Goal: Task Accomplishment & Management: Use online tool/utility

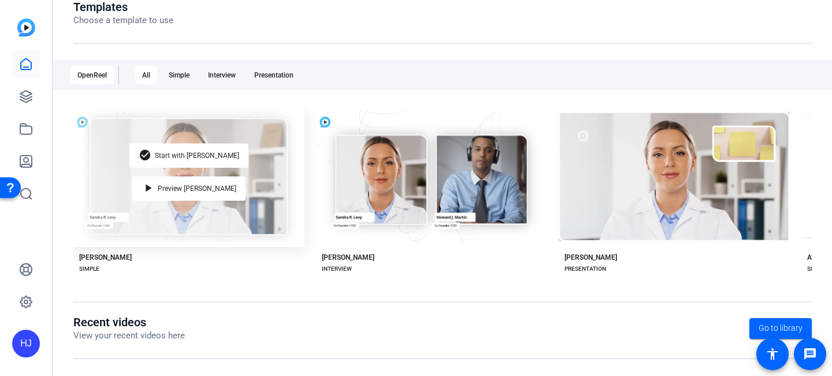
scroll to position [170, 0]
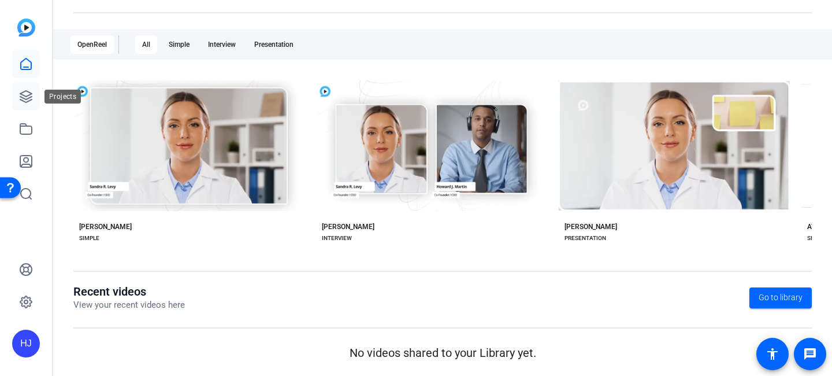
click at [23, 96] on icon at bounding box center [26, 97] width 14 height 14
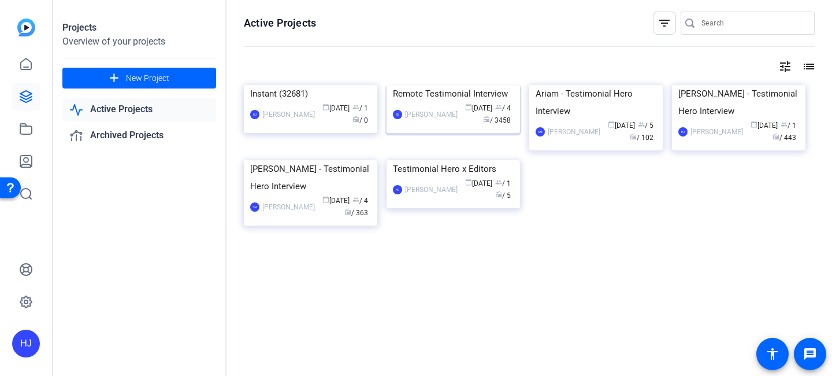
click at [465, 102] on div "Remote Testimonial Interview" at bounding box center [453, 93] width 121 height 17
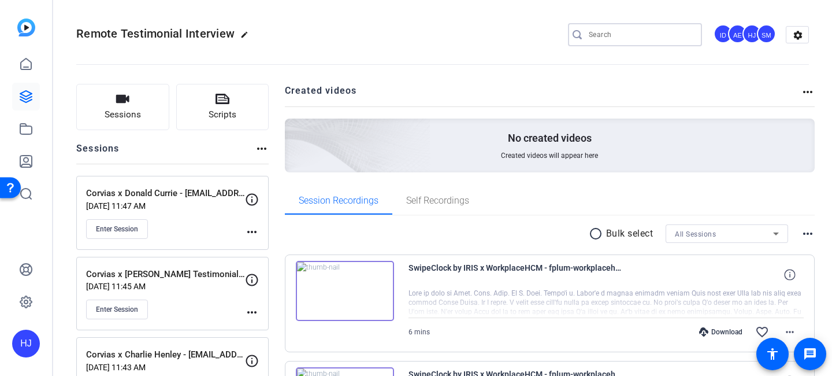
click at [614, 38] on input "Search" at bounding box center [641, 35] width 104 height 14
paste input "Alteryx x [PERSON_NAME] Remote"
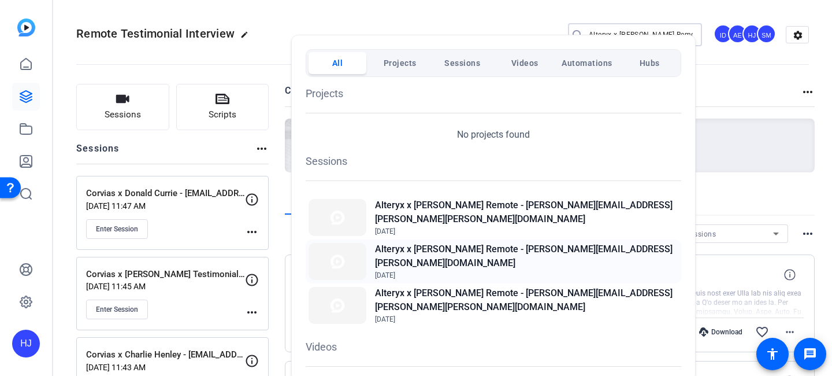
type input "Alteryx x Crowe Remote"
click at [469, 254] on h2 "Alteryx x [PERSON_NAME] Remote - [PERSON_NAME][EMAIL_ADDRESS][PERSON_NAME][DOMA…" at bounding box center [526, 256] width 303 height 28
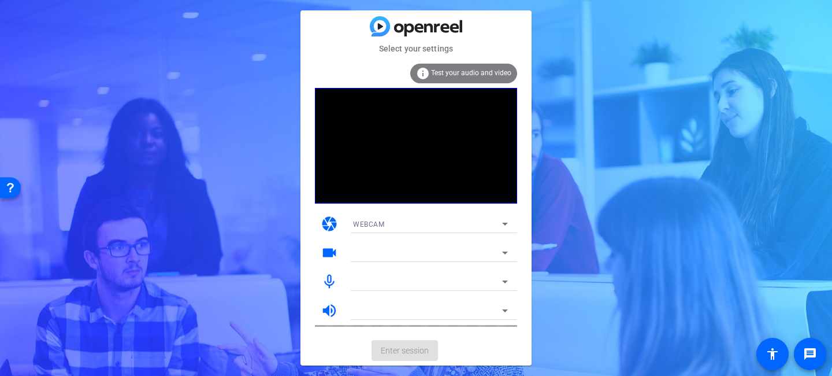
click at [432, 71] on div "info Test your audio and video" at bounding box center [463, 74] width 107 height 20
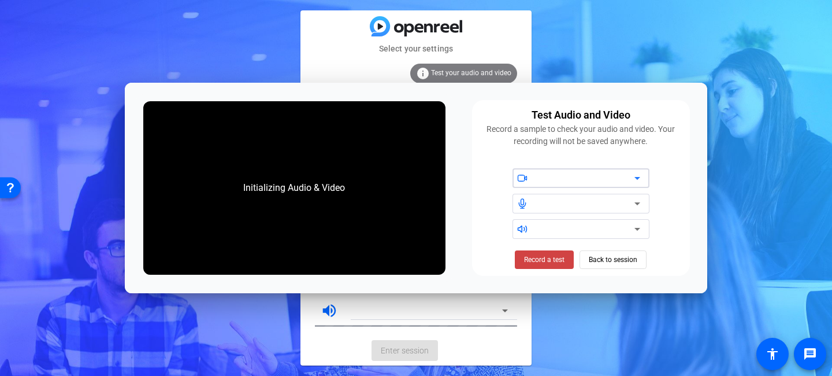
click at [601, 17] on div "Select your settings info Test your audio and video camera WEBCAM videocam mic_…" at bounding box center [416, 188] width 832 height 376
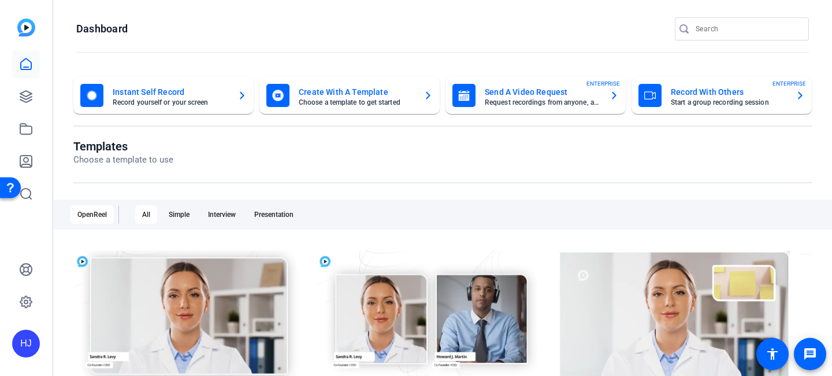
click at [25, 343] on div "HJ" at bounding box center [26, 344] width 28 height 28
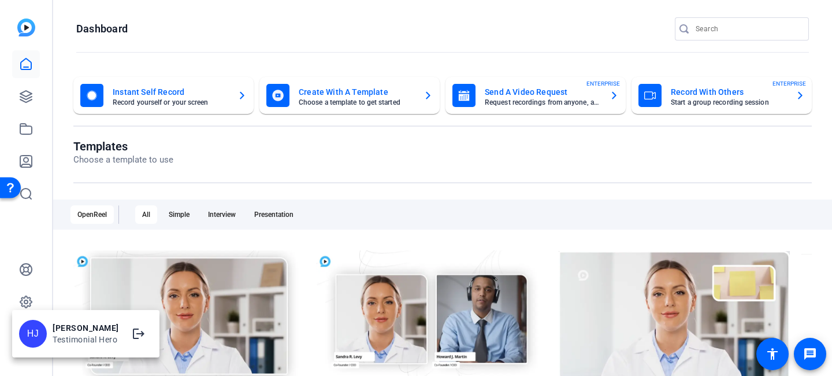
click at [86, 321] on div "Heather Jacoby Testimonial Hero" at bounding box center [86, 334] width 66 height 28
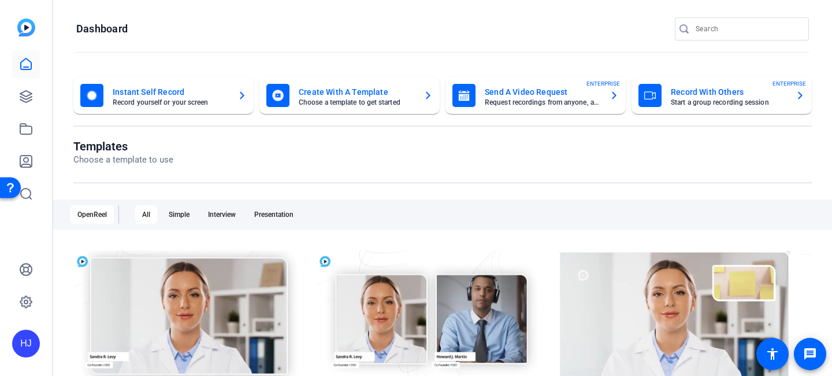
click at [11, 340] on div "HJ" at bounding box center [26, 188] width 52 height 376
click at [35, 340] on div "HJ" at bounding box center [26, 344] width 28 height 28
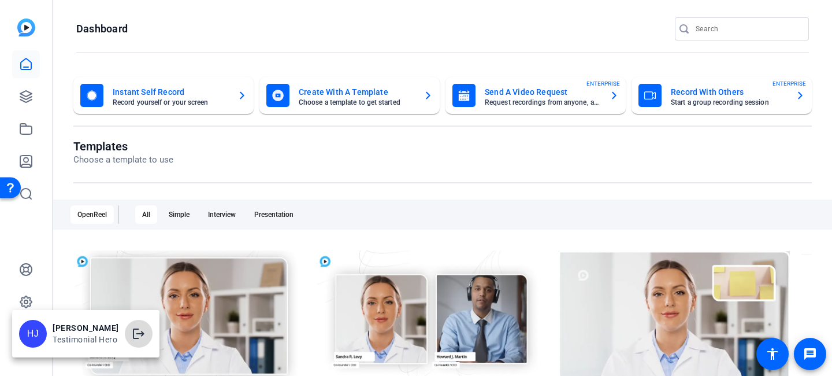
click at [136, 332] on mat-icon "logout" at bounding box center [139, 334] width 14 height 14
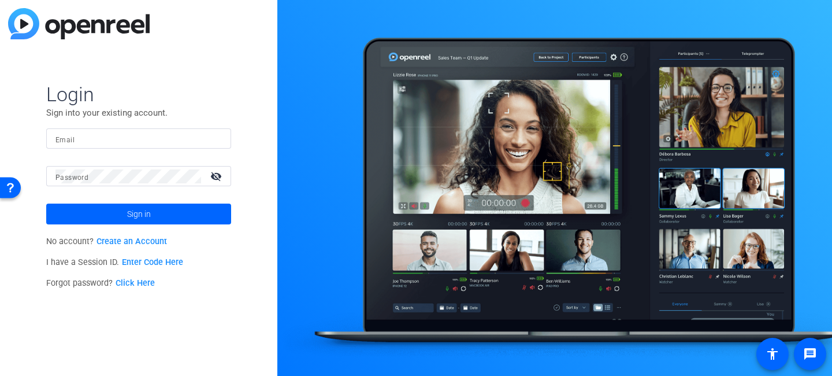
type input "heather@testimonialhero.com"
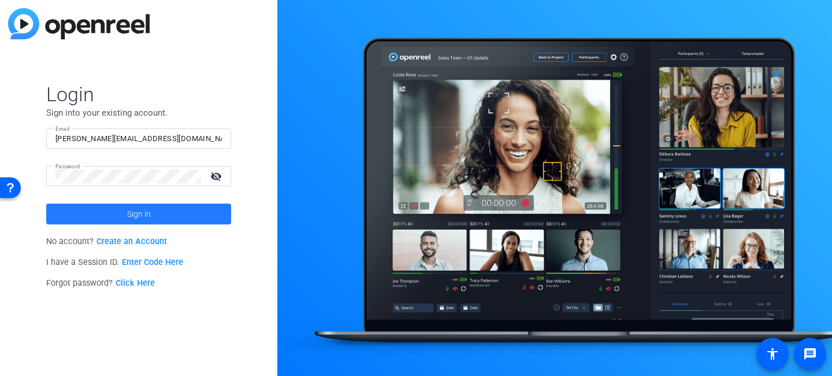
click at [132, 210] on span "Sign in" at bounding box center [139, 213] width 24 height 29
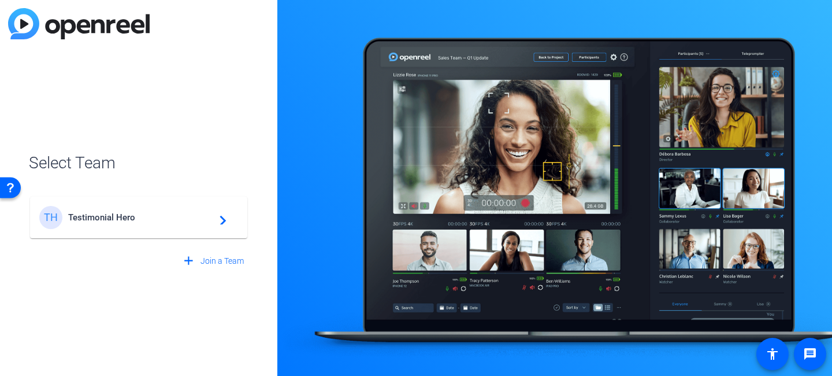
click at [129, 206] on div "TH Testimonial Hero navigate_next" at bounding box center [138, 217] width 199 height 23
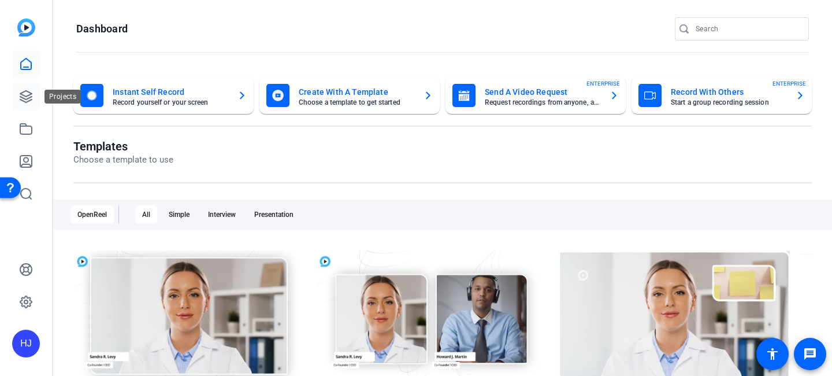
click at [20, 95] on icon at bounding box center [26, 97] width 14 height 14
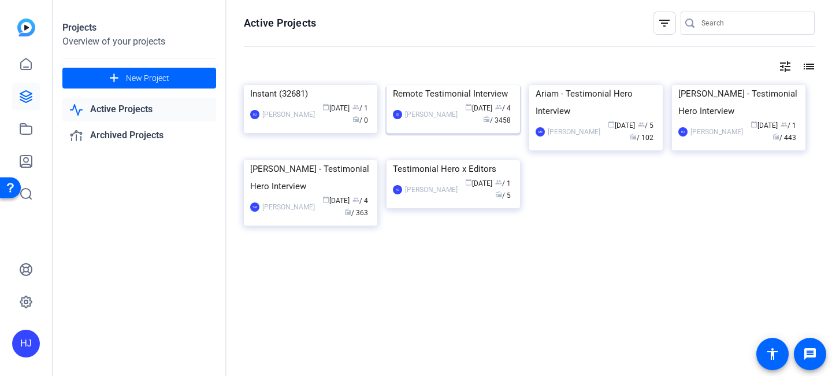
click at [462, 85] on img at bounding box center [454, 85] width 134 height 0
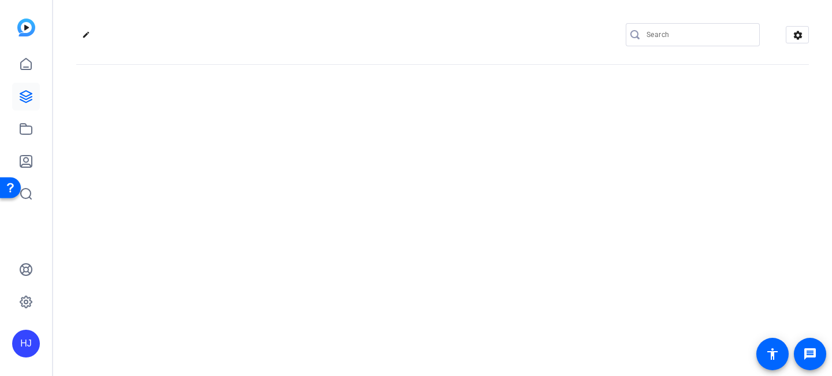
click at [678, 34] on input "Search" at bounding box center [699, 35] width 104 height 14
paste input "Alteryx x [PERSON_NAME] Remote"
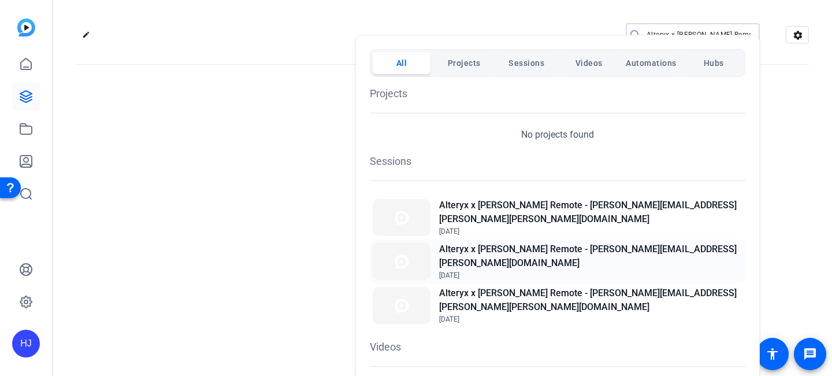
type input "Alteryx x [PERSON_NAME] Remote"
click at [591, 254] on h2 "Alteryx x [PERSON_NAME] Remote - [PERSON_NAME][EMAIL_ADDRESS][PERSON_NAME][DOMA…" at bounding box center [590, 256] width 303 height 28
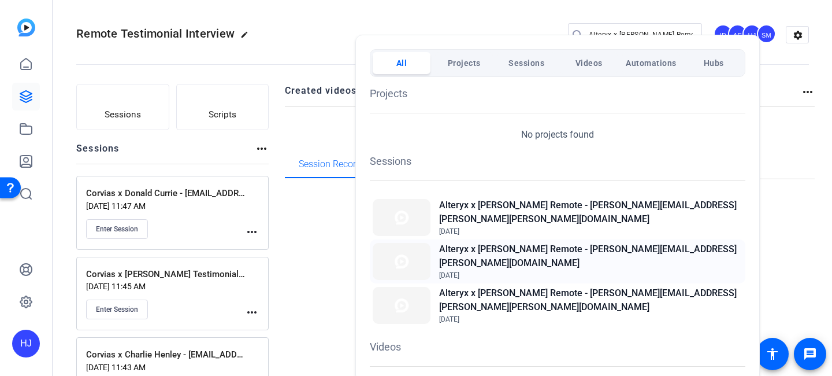
click at [591, 254] on h2 "Alteryx x [PERSON_NAME] Remote - [PERSON_NAME][EMAIL_ADDRESS][PERSON_NAME][DOMA…" at bounding box center [590, 256] width 303 height 28
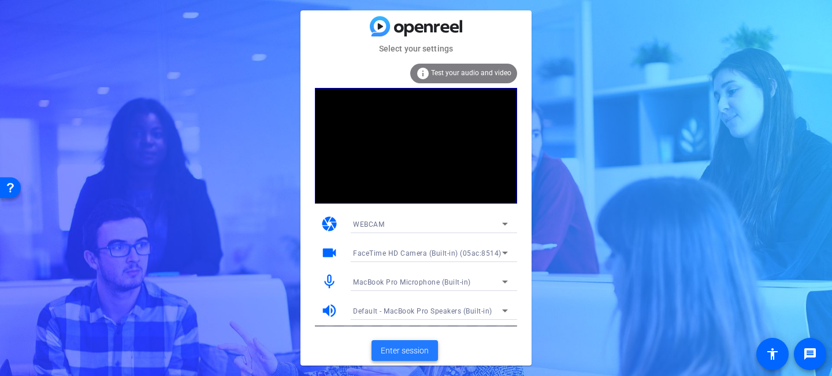
click at [396, 351] on span "Enter session" at bounding box center [405, 351] width 48 height 12
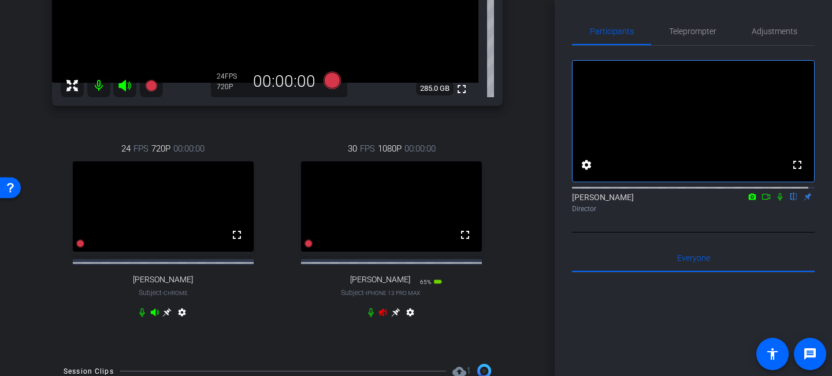
scroll to position [277, 0]
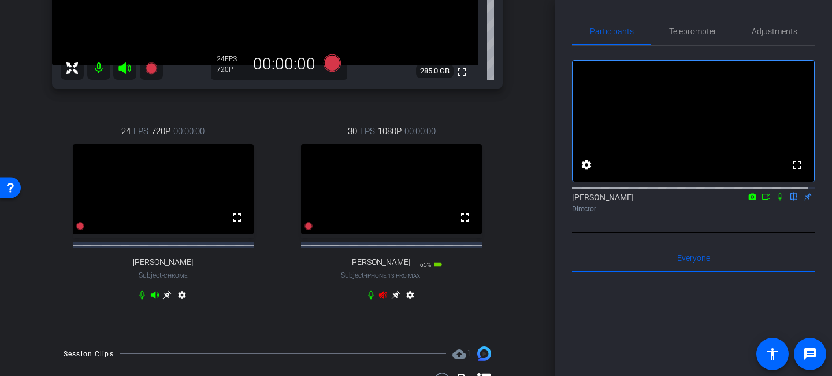
click at [379, 299] on icon at bounding box center [383, 295] width 8 height 8
click at [391, 299] on icon at bounding box center [395, 294] width 9 height 9
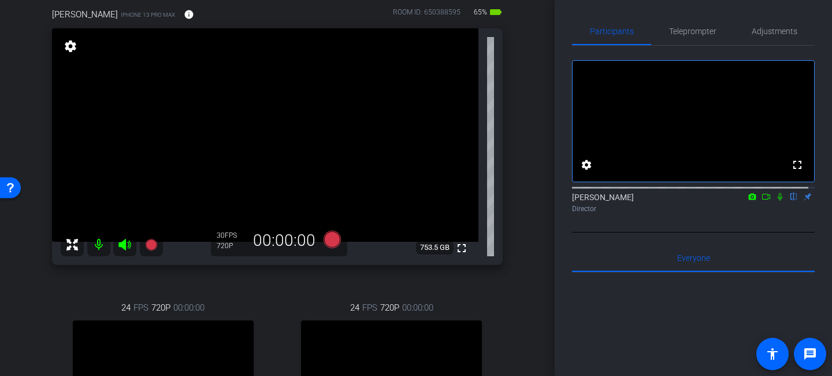
scroll to position [102, 0]
click at [778, 27] on span "Adjustments" at bounding box center [775, 31] width 46 height 8
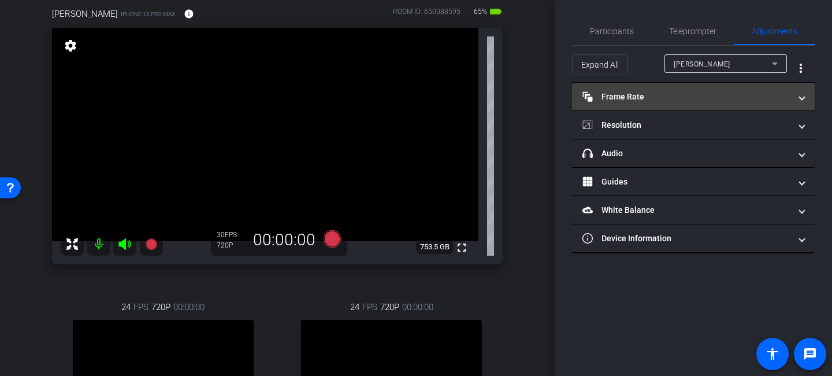
click at [668, 90] on mat-expansion-panel-header "Frame Rate Frame Rate" at bounding box center [693, 97] width 243 height 28
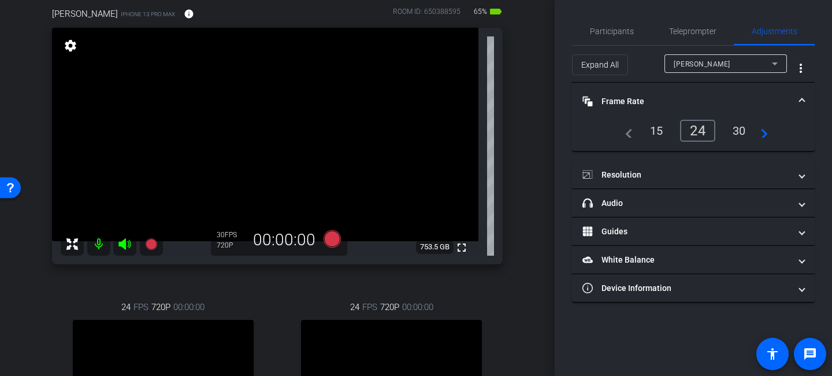
click at [695, 69] on div "Amanda Reich" at bounding box center [723, 64] width 98 height 14
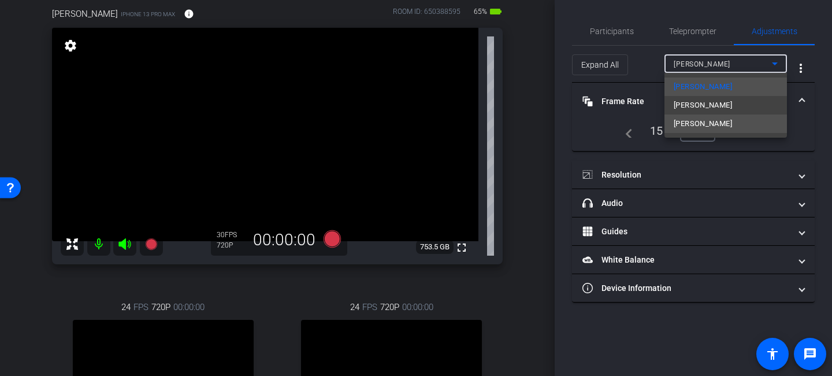
click at [696, 120] on span "Hannah Brauer" at bounding box center [703, 124] width 58 height 14
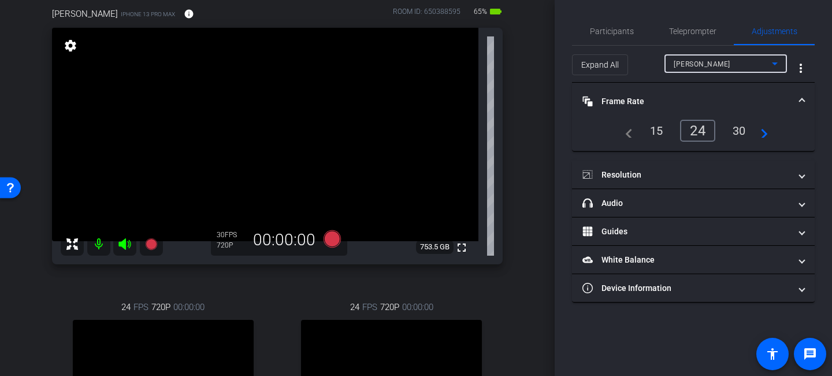
type input "1000"
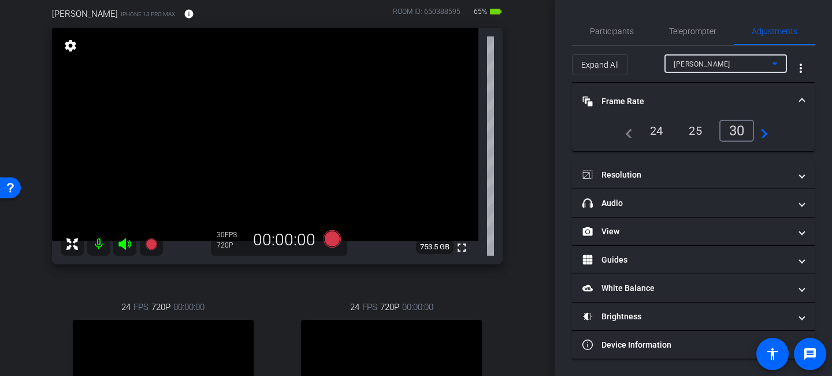
click at [649, 128] on div "24" at bounding box center [657, 131] width 31 height 20
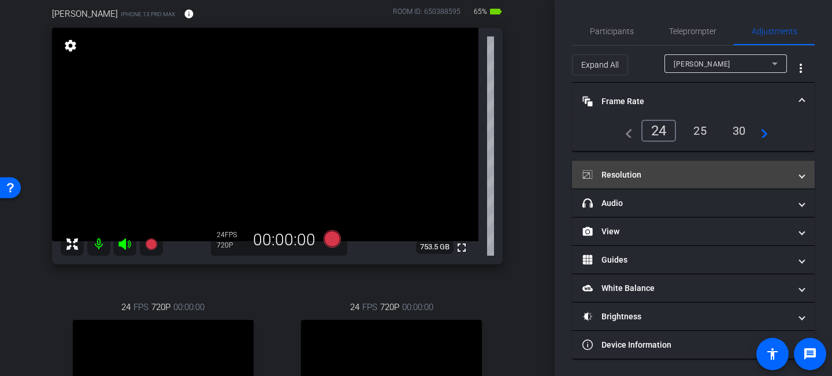
click at [646, 176] on mat-panel-title "Resolution" at bounding box center [687, 175] width 208 height 12
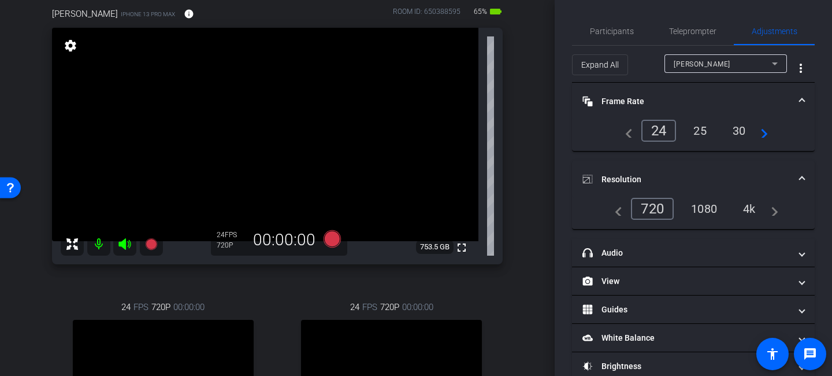
click at [690, 210] on div "1080" at bounding box center [704, 209] width 43 height 20
click at [617, 27] on span "Participants" at bounding box center [612, 31] width 44 height 8
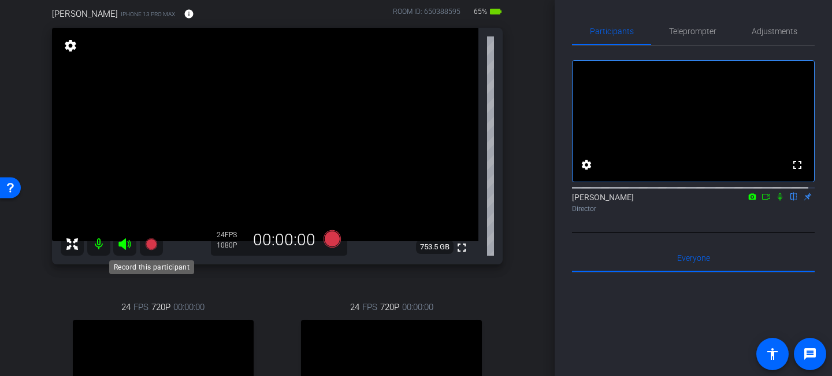
click at [145, 243] on icon at bounding box center [152, 244] width 14 height 14
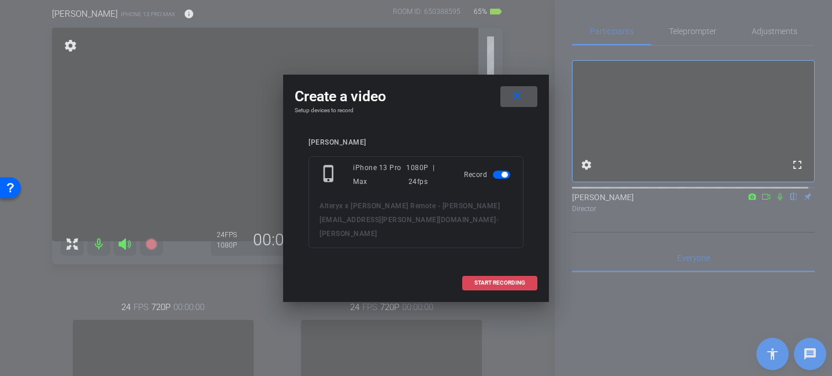
click at [491, 271] on span at bounding box center [500, 283] width 74 height 28
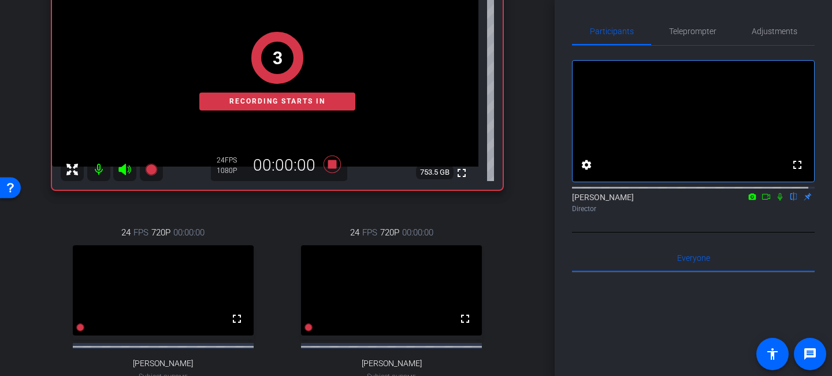
scroll to position [176, 0]
click at [776, 201] on icon at bounding box center [780, 196] width 9 height 8
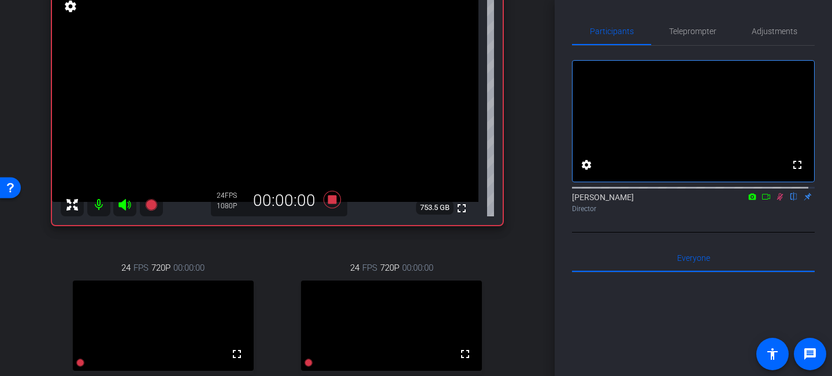
scroll to position [135, 0]
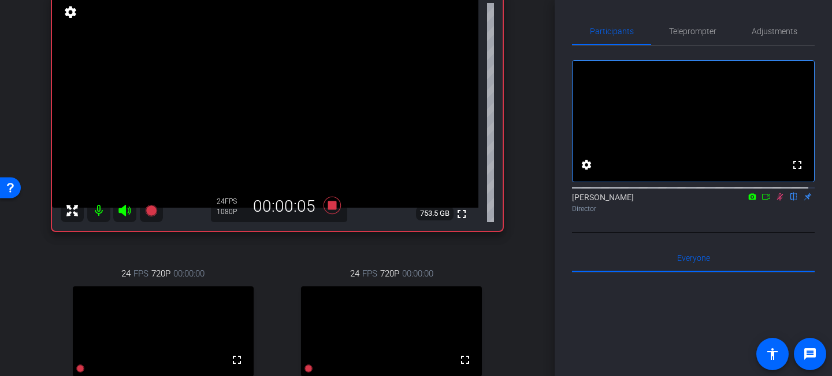
click at [776, 201] on icon at bounding box center [780, 196] width 9 height 8
click at [333, 203] on icon at bounding box center [332, 205] width 17 height 17
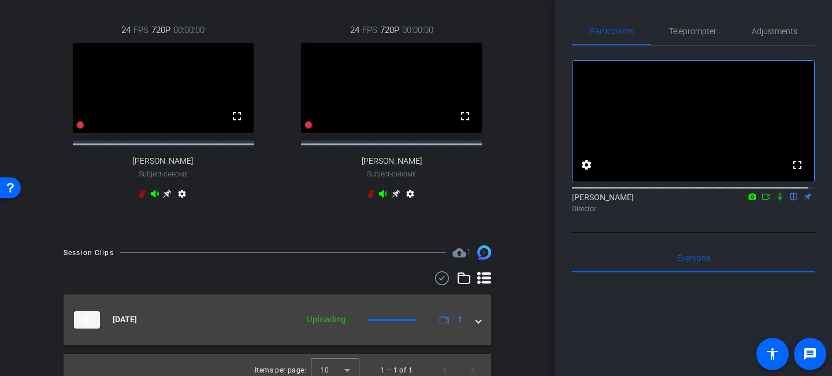
scroll to position [400, 0]
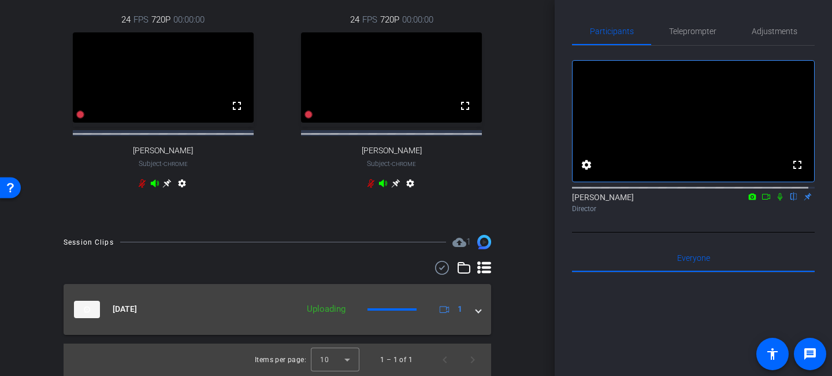
click at [476, 309] on span at bounding box center [478, 309] width 5 height 12
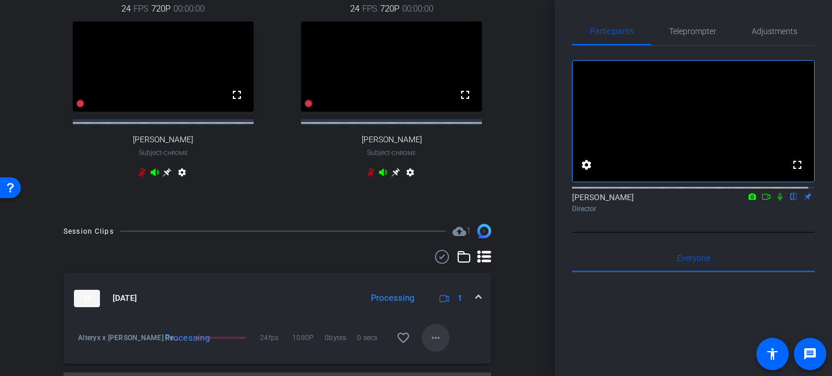
click at [430, 345] on mat-icon "more_horiz" at bounding box center [436, 338] width 14 height 14
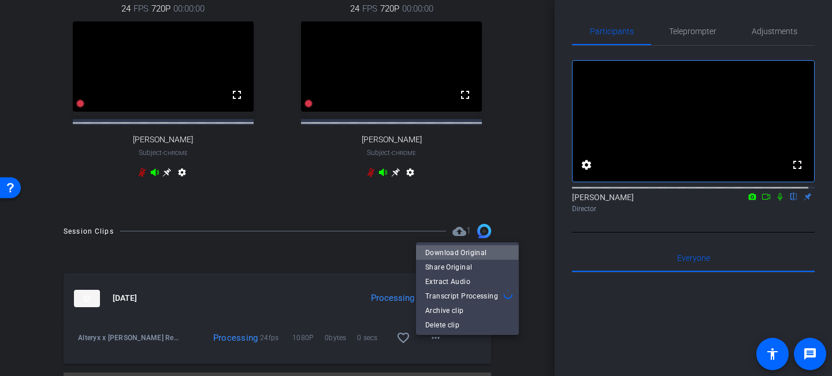
click at [451, 252] on span "Download Original" at bounding box center [467, 253] width 84 height 14
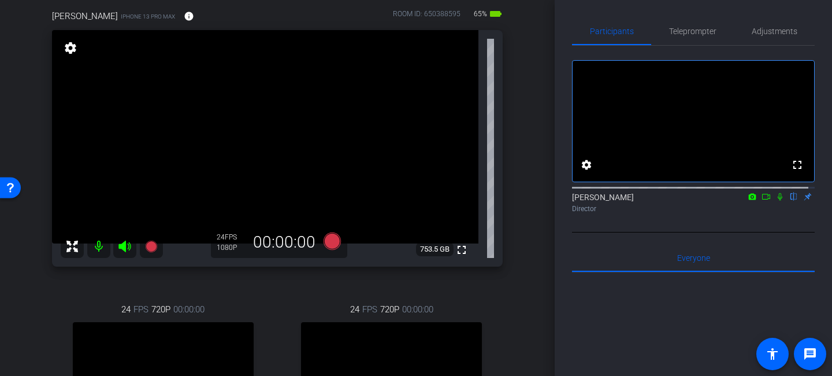
scroll to position [82, 0]
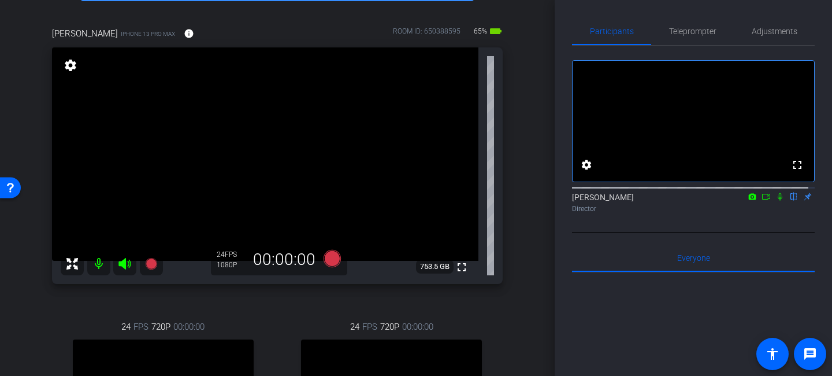
click at [107, 255] on mat-icon at bounding box center [98, 263] width 23 height 23
click at [124, 264] on icon at bounding box center [125, 264] width 12 height 12
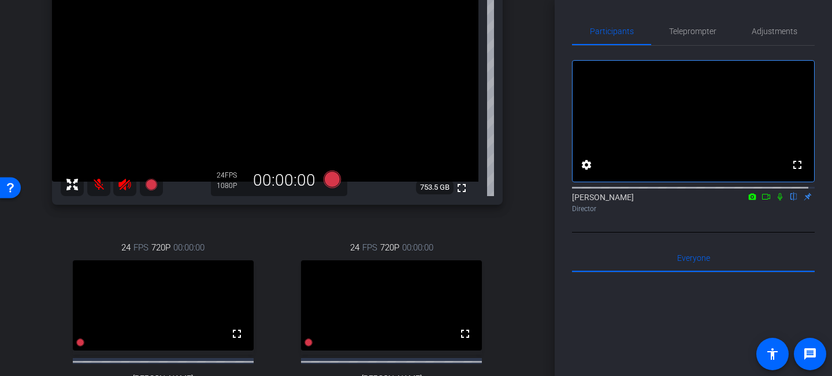
scroll to position [162, 0]
click at [99, 183] on mat-icon at bounding box center [98, 183] width 23 height 23
click at [124, 187] on icon at bounding box center [125, 183] width 12 height 12
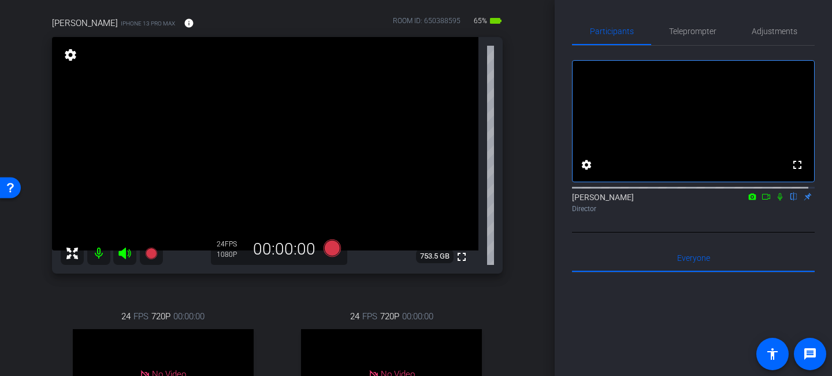
scroll to position [90, 0]
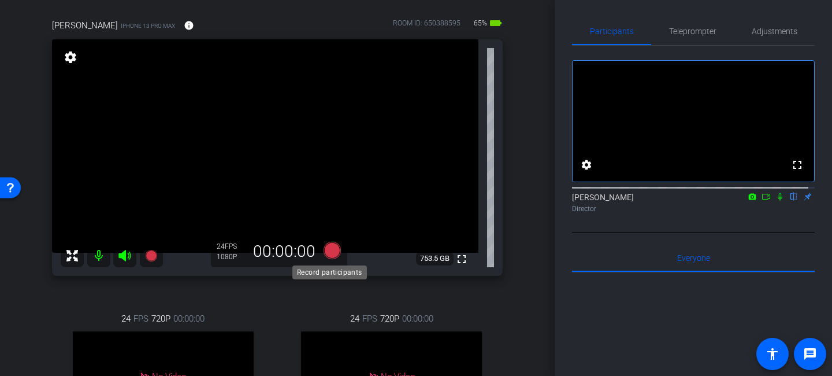
click at [327, 249] on icon at bounding box center [332, 250] width 17 height 17
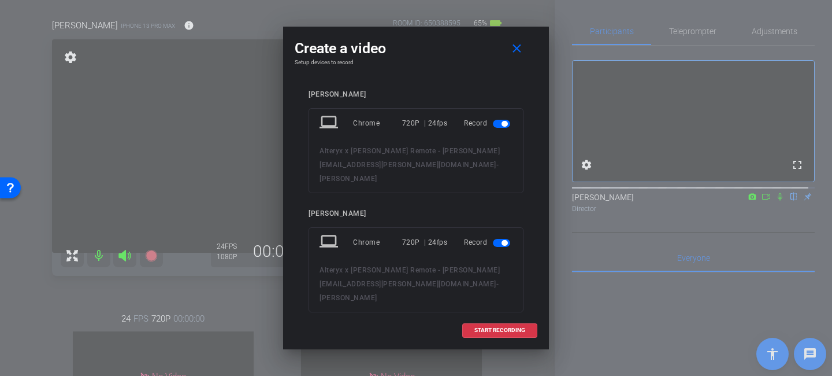
click at [495, 125] on span "button" at bounding box center [501, 124] width 17 height 8
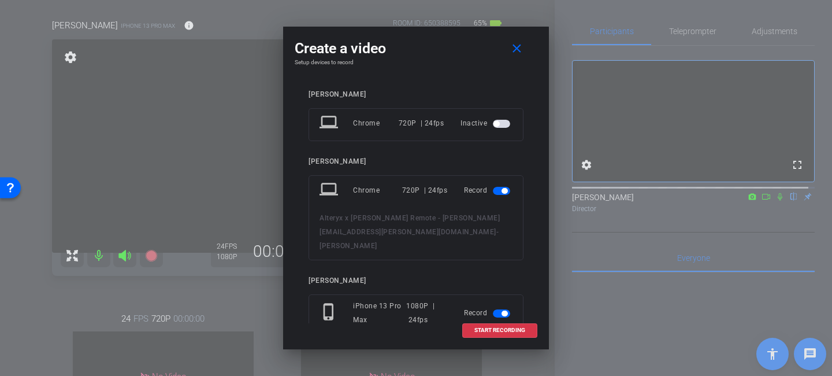
click at [493, 189] on span "button" at bounding box center [501, 191] width 17 height 8
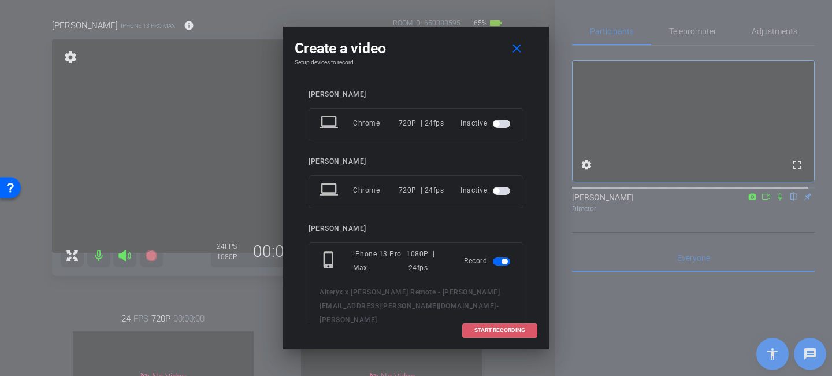
click at [482, 331] on span "START RECORDING" at bounding box center [500, 330] width 51 height 6
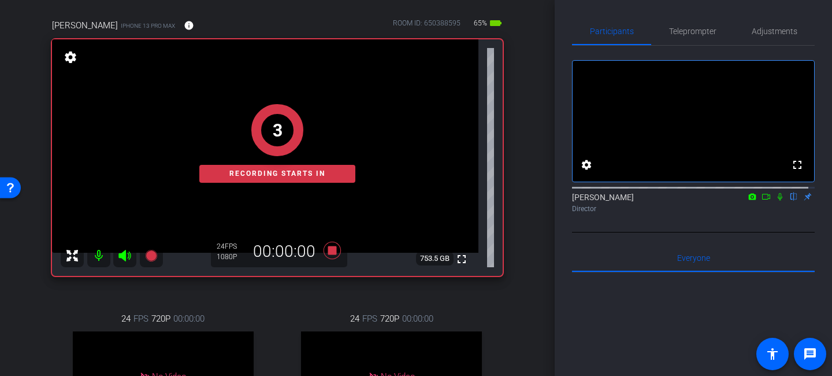
click at [762, 201] on icon at bounding box center [766, 196] width 9 height 8
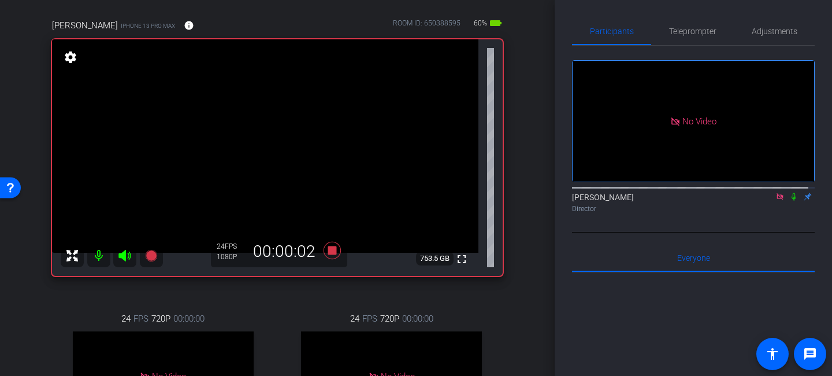
click at [790, 201] on icon at bounding box center [794, 196] width 9 height 8
click at [787, 214] on div "Heather Jacoby Director" at bounding box center [693, 202] width 243 height 23
click at [792, 201] on icon at bounding box center [794, 197] width 5 height 8
click at [791, 201] on icon at bounding box center [794, 197] width 6 height 8
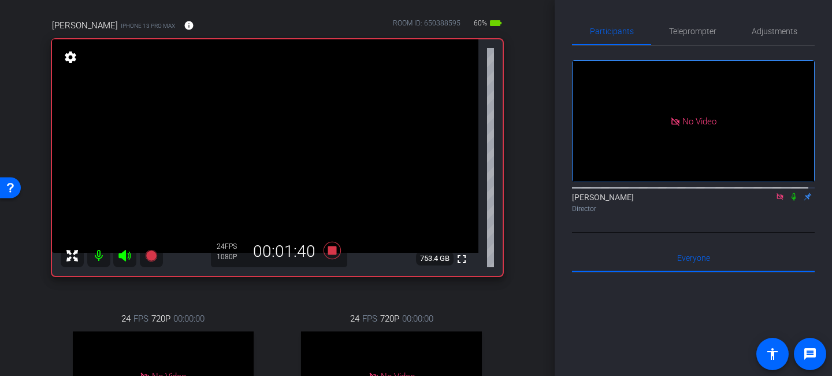
click at [788, 202] on mat-icon at bounding box center [794, 196] width 14 height 10
click at [790, 201] on icon at bounding box center [794, 196] width 9 height 8
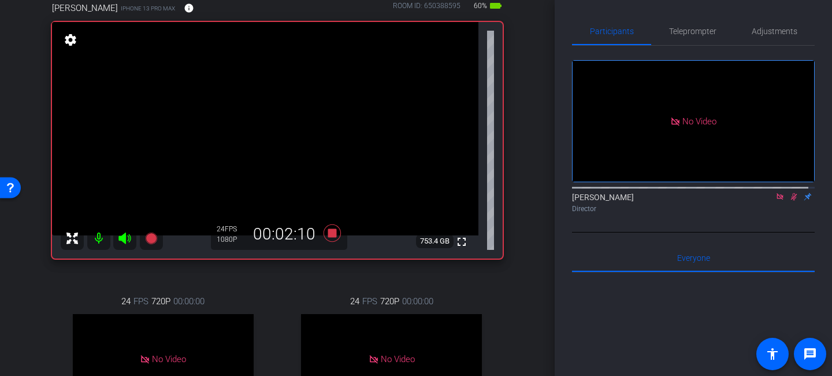
scroll to position [110, 0]
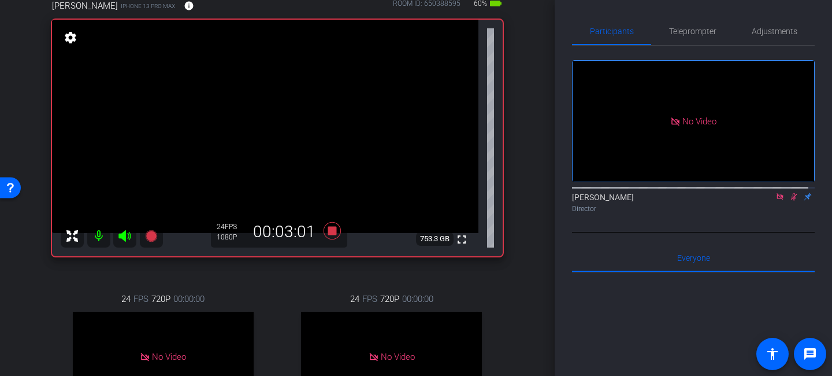
click at [791, 201] on icon at bounding box center [794, 197] width 6 height 8
click at [792, 201] on icon at bounding box center [794, 197] width 5 height 8
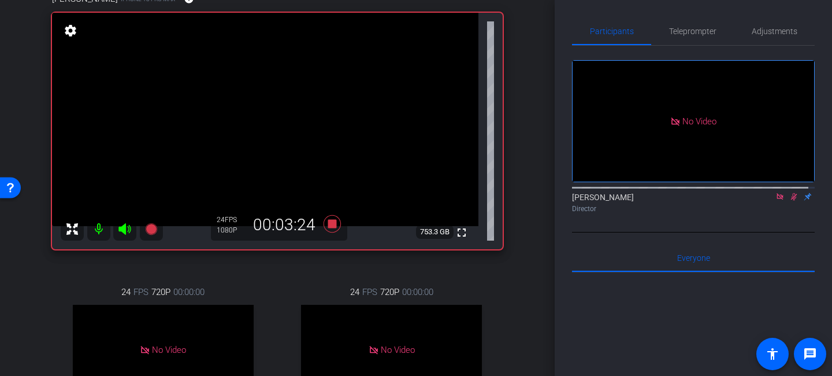
scroll to position [115, 0]
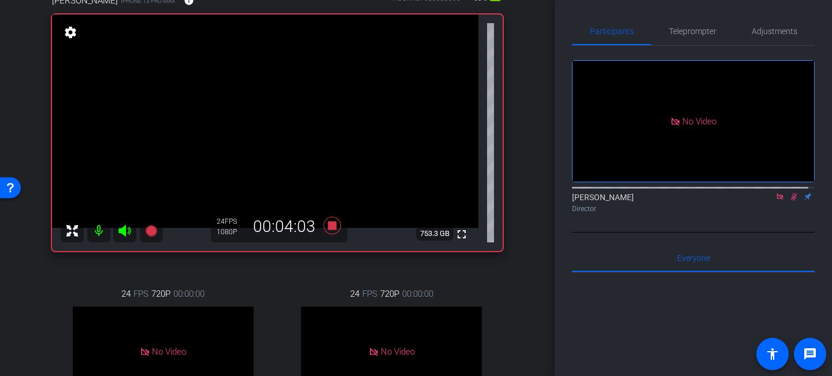
click at [791, 201] on icon at bounding box center [794, 197] width 6 height 8
click at [792, 201] on icon at bounding box center [794, 197] width 5 height 8
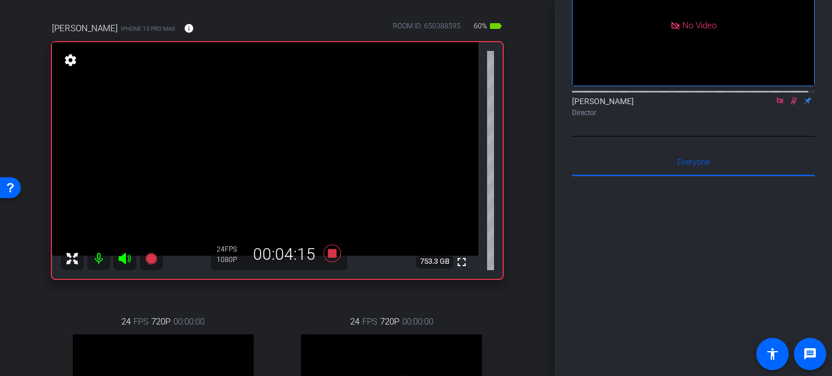
scroll to position [84, 0]
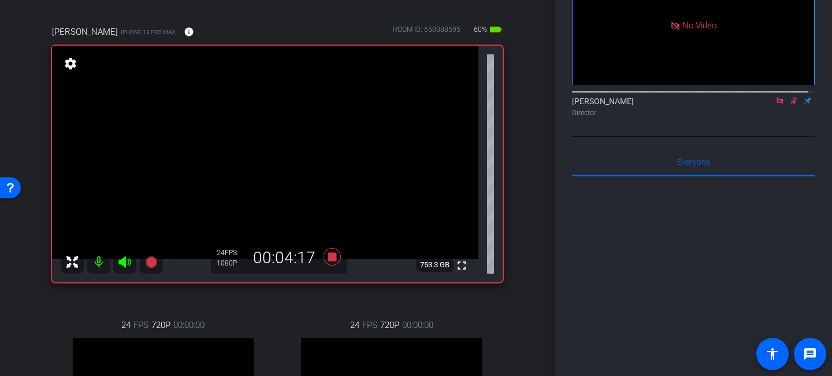
click at [790, 105] on icon at bounding box center [794, 101] width 9 height 8
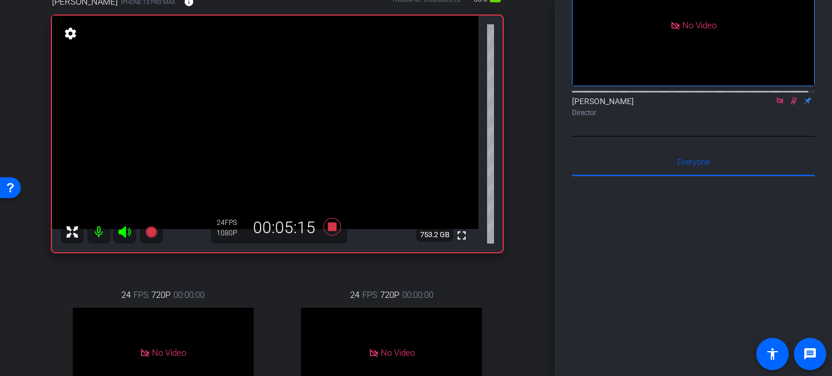
scroll to position [109, 0]
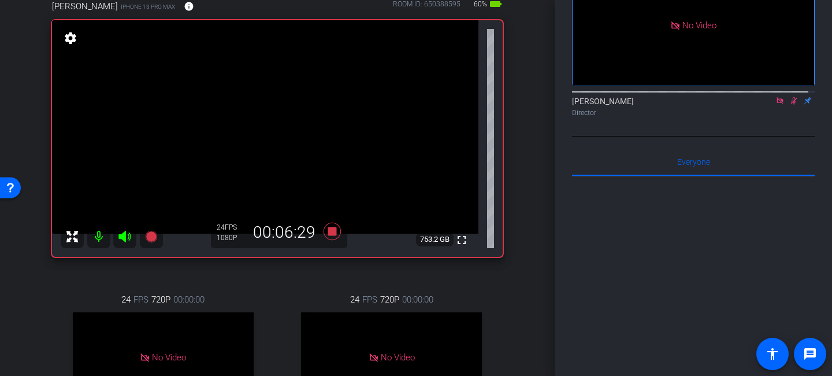
click at [791, 105] on icon at bounding box center [794, 101] width 6 height 8
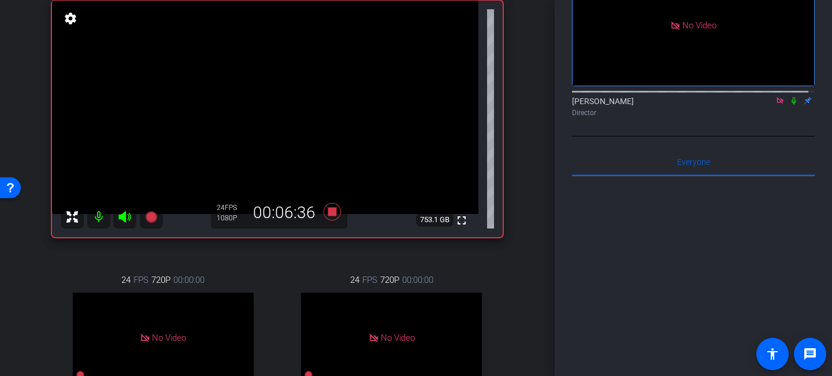
scroll to position [117, 0]
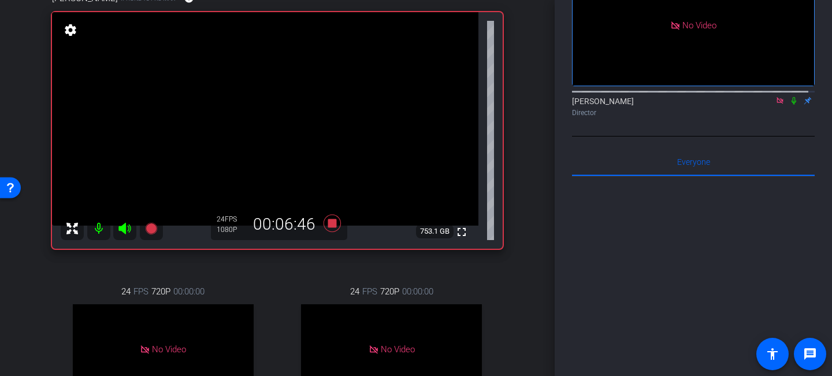
click at [790, 105] on icon at bounding box center [794, 101] width 9 height 8
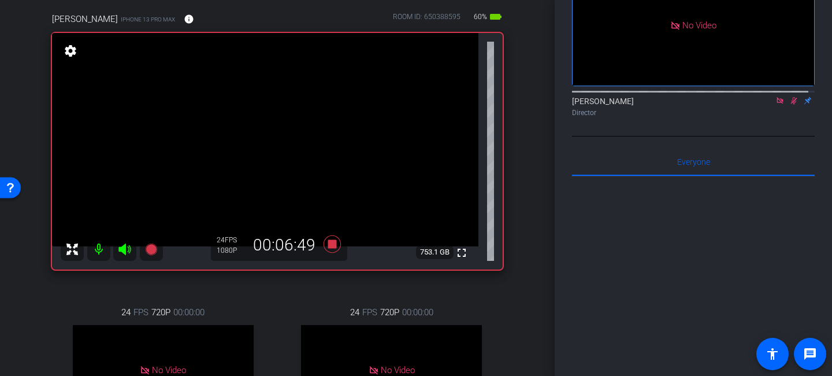
scroll to position [94, 0]
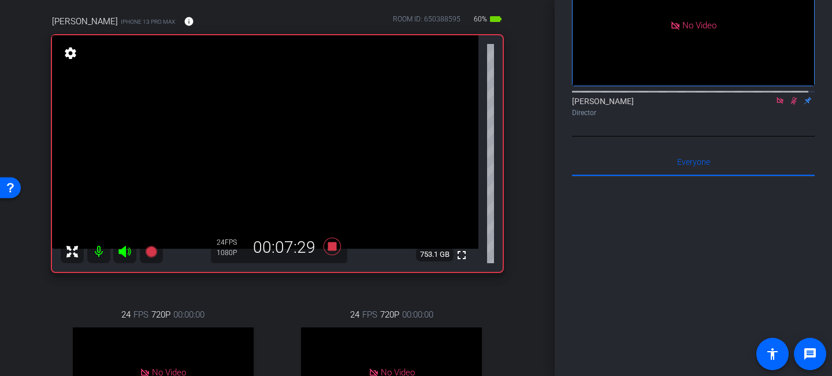
click at [791, 105] on icon at bounding box center [794, 101] width 6 height 8
click at [790, 105] on icon at bounding box center [794, 101] width 9 height 8
click at [791, 105] on icon at bounding box center [794, 101] width 6 height 8
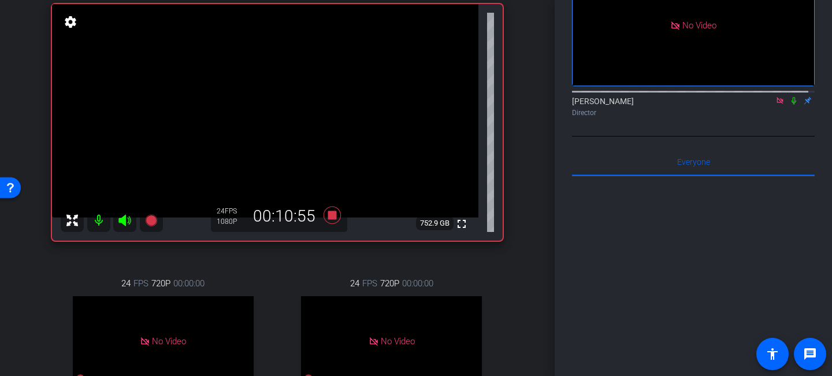
scroll to position [124, 0]
click at [792, 105] on icon at bounding box center [794, 101] width 5 height 8
click at [791, 105] on icon at bounding box center [794, 101] width 6 height 8
click at [792, 105] on icon at bounding box center [794, 101] width 5 height 8
click at [791, 105] on icon at bounding box center [794, 101] width 6 height 8
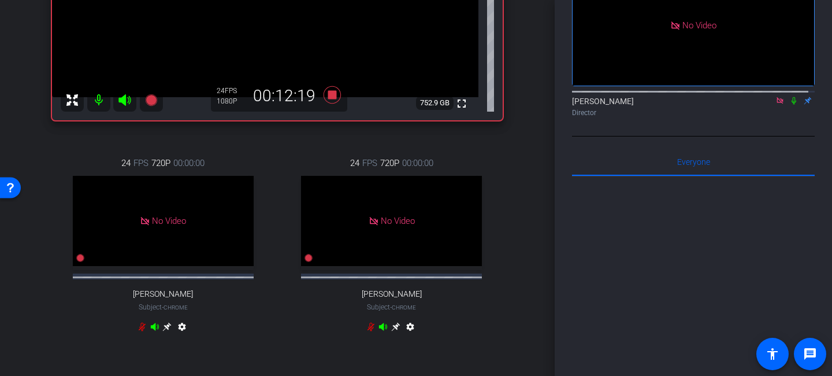
scroll to position [245, 0]
click at [790, 105] on icon at bounding box center [794, 101] width 9 height 8
click at [792, 105] on icon at bounding box center [794, 101] width 5 height 8
click at [790, 105] on icon at bounding box center [794, 101] width 9 height 8
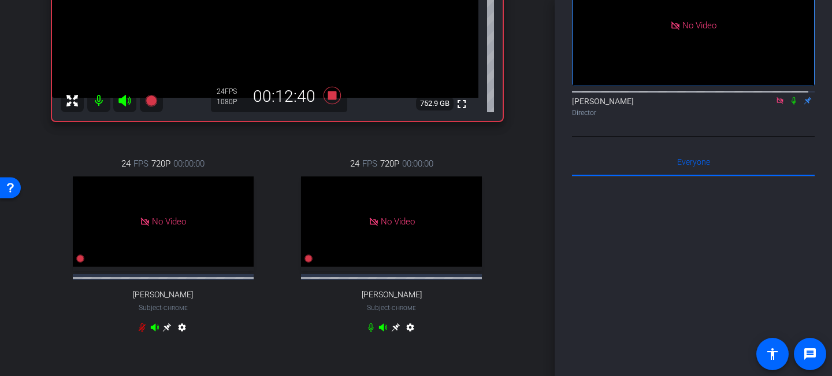
click at [792, 105] on icon at bounding box center [794, 101] width 5 height 8
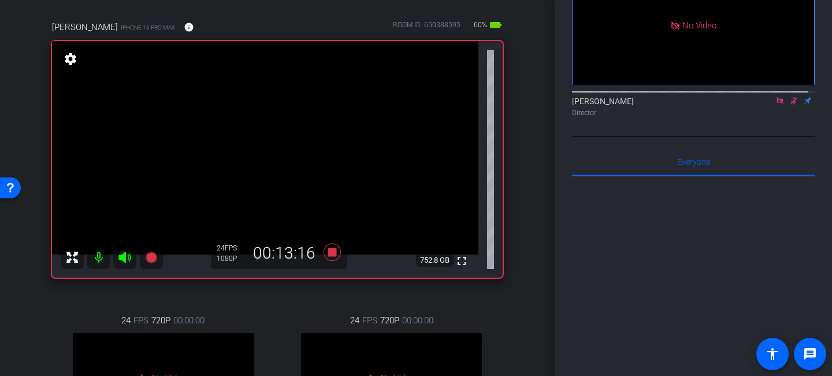
scroll to position [101, 0]
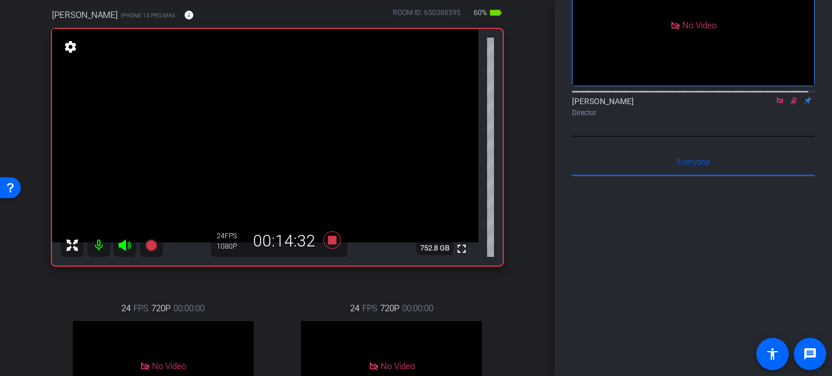
click at [791, 105] on icon at bounding box center [794, 101] width 6 height 8
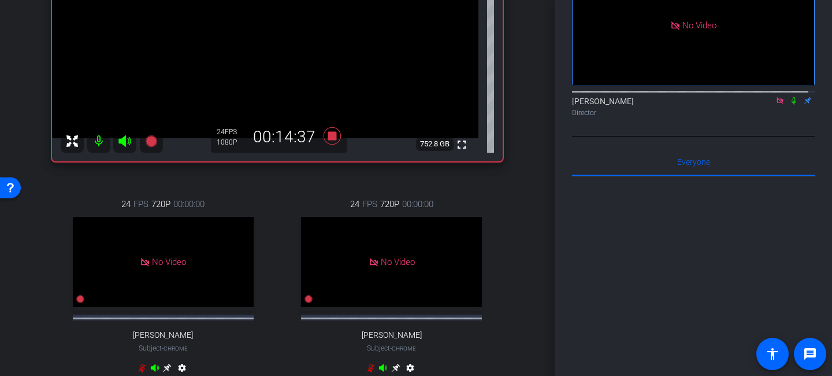
scroll to position [201, 0]
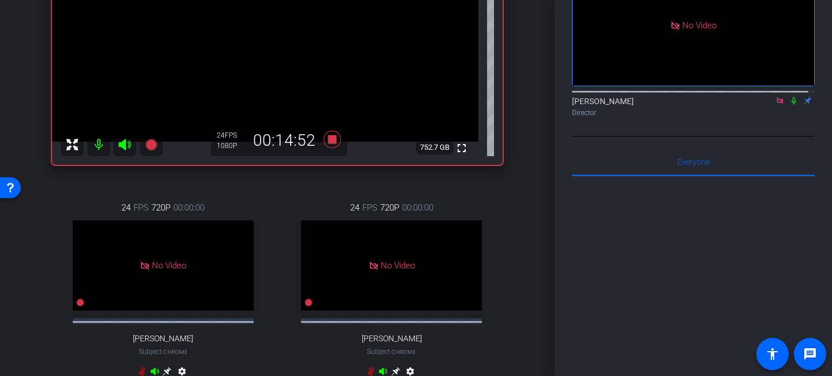
click at [790, 105] on icon at bounding box center [794, 101] width 9 height 8
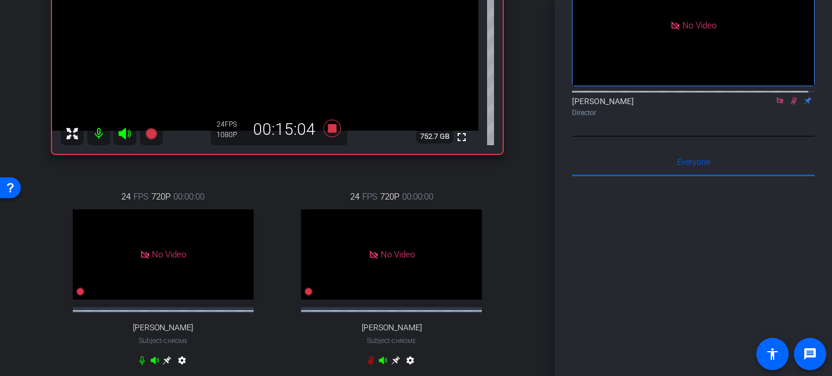
scroll to position [216, 0]
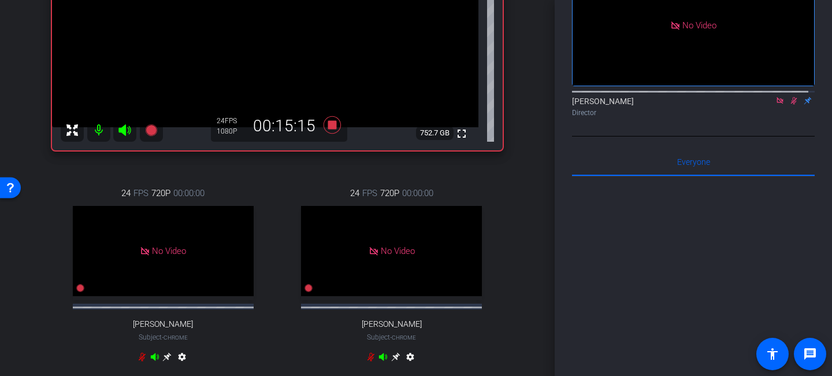
click at [790, 105] on icon at bounding box center [794, 101] width 9 height 8
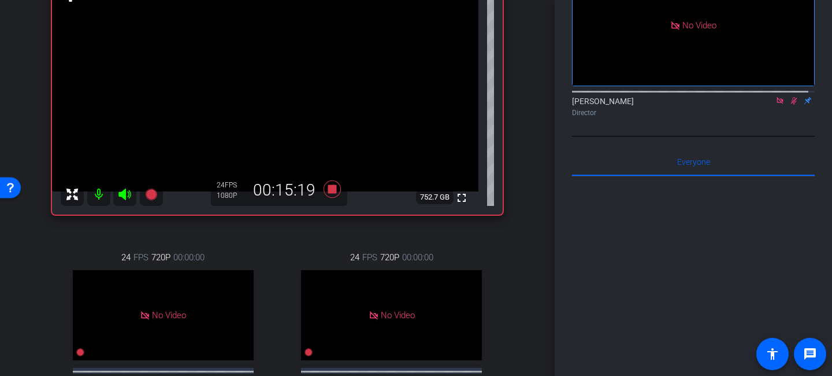
scroll to position [149, 0]
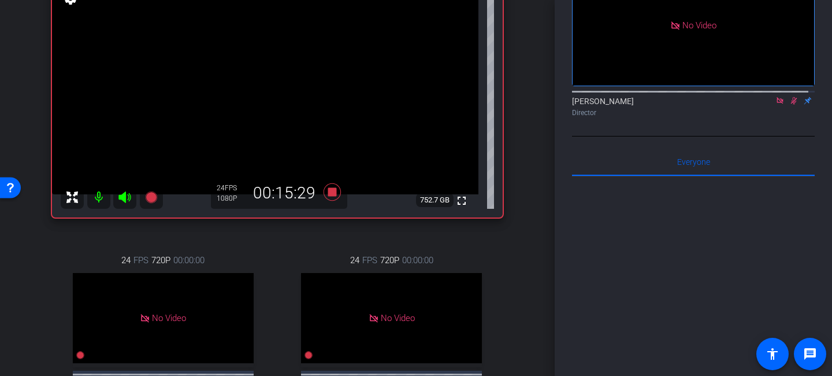
click at [790, 105] on icon at bounding box center [794, 101] width 9 height 8
click at [792, 105] on icon at bounding box center [794, 101] width 5 height 8
click at [791, 105] on icon at bounding box center [794, 101] width 6 height 8
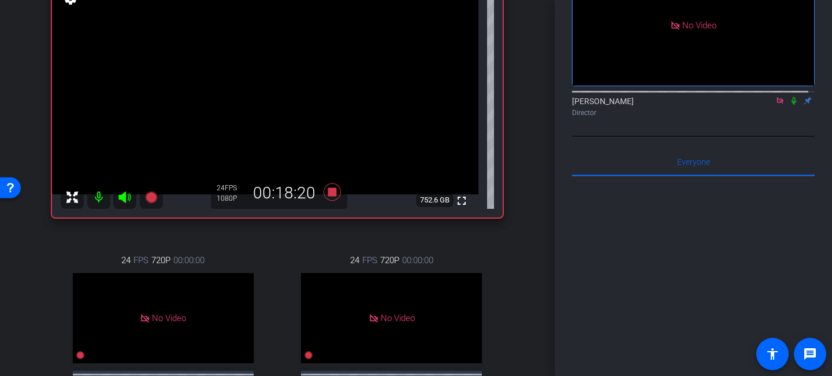
click at [792, 105] on icon at bounding box center [794, 101] width 5 height 8
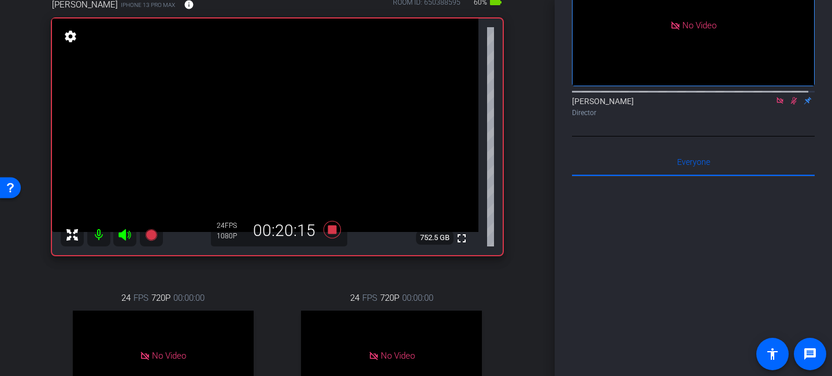
scroll to position [108, 0]
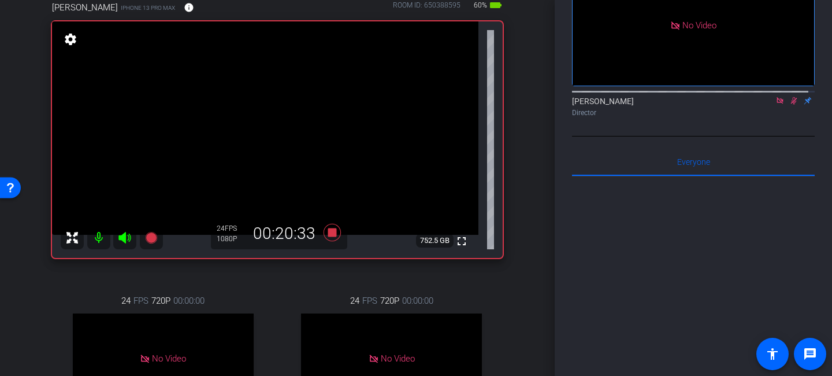
click at [791, 105] on icon at bounding box center [794, 101] width 6 height 8
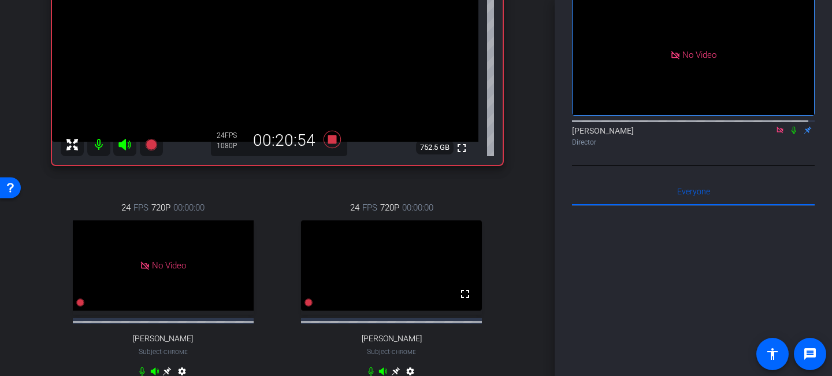
scroll to position [66, 0]
click at [790, 135] on icon at bounding box center [794, 131] width 9 height 8
click at [776, 135] on icon at bounding box center [780, 131] width 9 height 8
click at [778, 135] on icon at bounding box center [781, 131] width 6 height 8
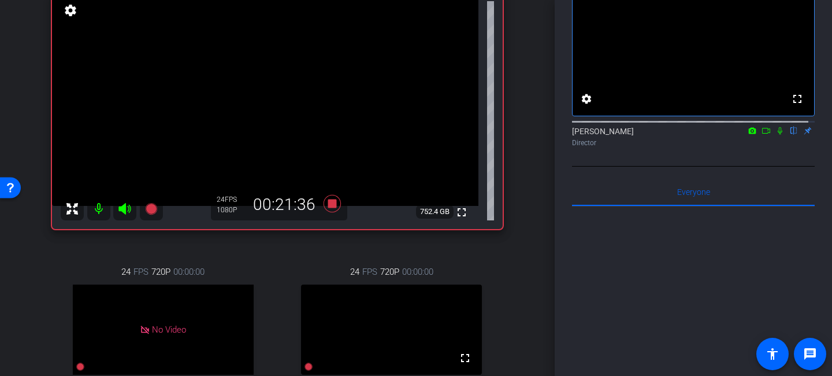
scroll to position [131, 0]
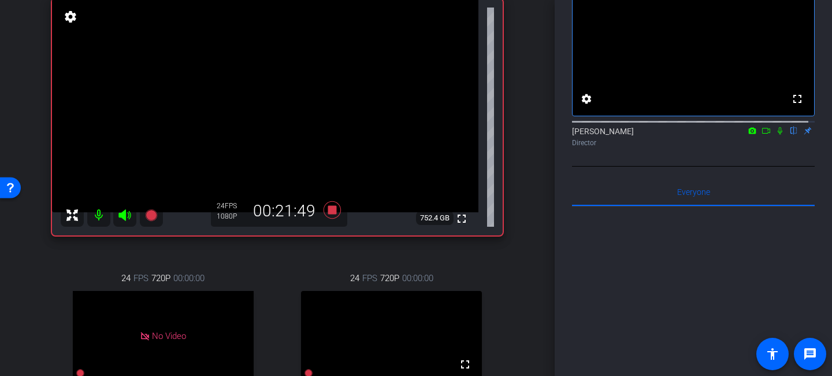
click at [776, 135] on icon at bounding box center [780, 131] width 9 height 8
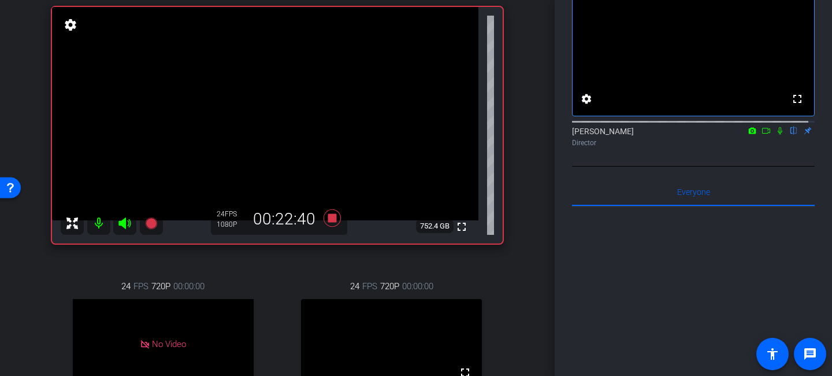
scroll to position [110, 0]
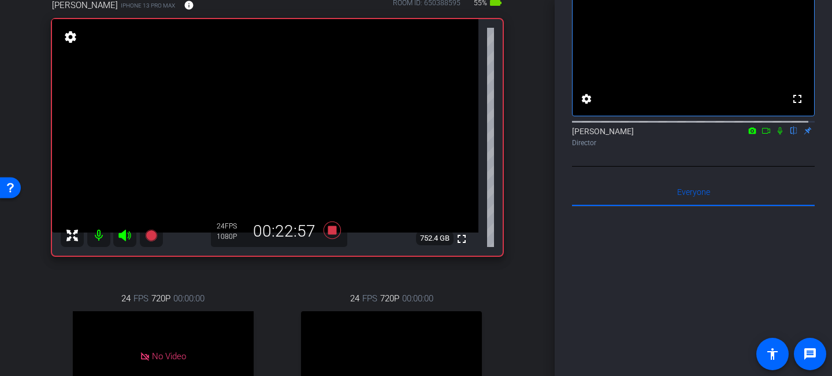
click at [776, 135] on icon at bounding box center [780, 131] width 9 height 8
click at [778, 135] on icon at bounding box center [781, 131] width 6 height 8
click at [330, 228] on icon at bounding box center [332, 229] width 17 height 17
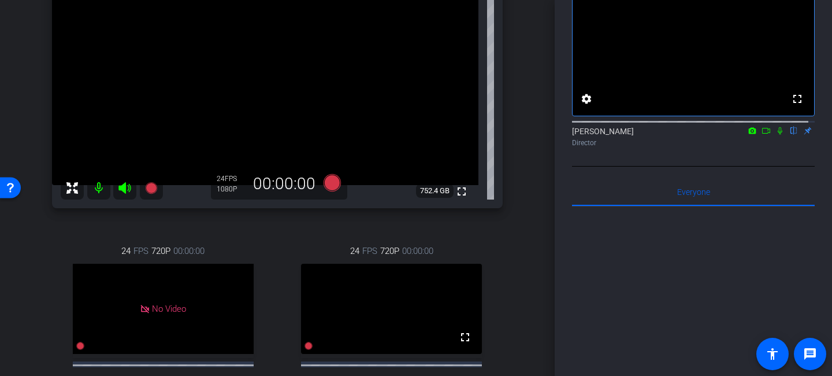
scroll to position [153, 0]
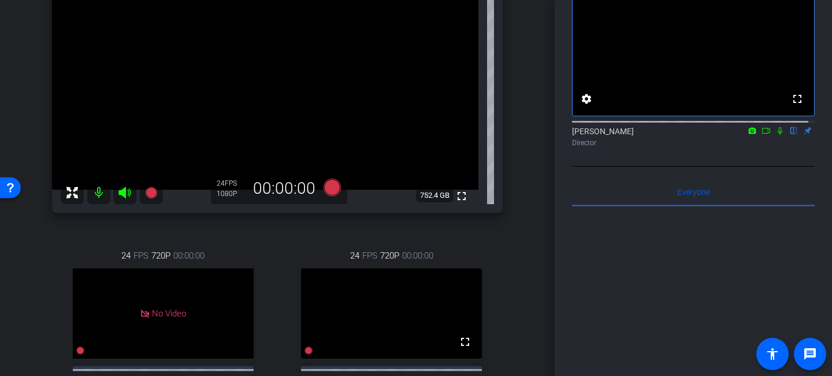
click at [776, 135] on icon at bounding box center [780, 131] width 9 height 8
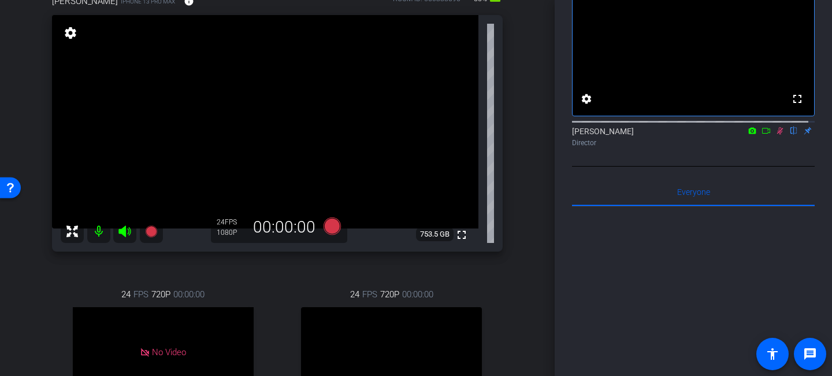
scroll to position [116, 0]
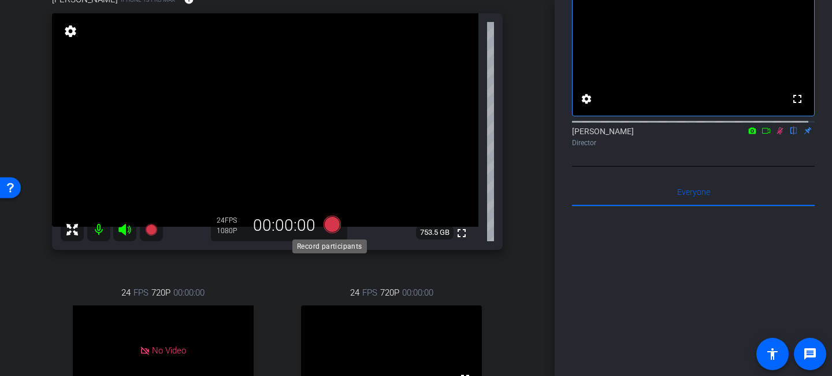
click at [324, 224] on icon at bounding box center [332, 224] width 17 height 17
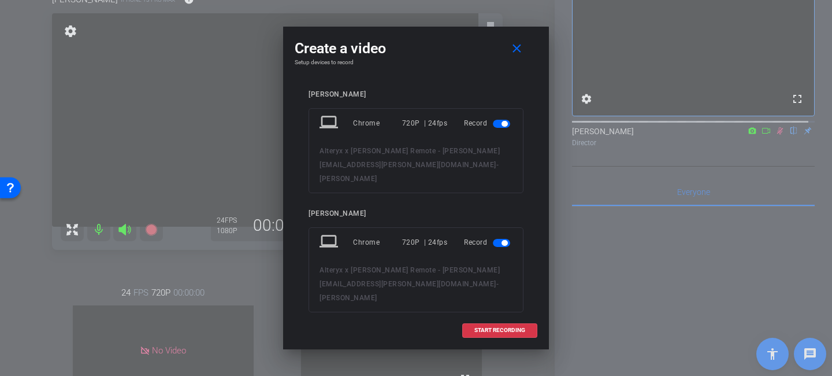
click at [502, 123] on span "button" at bounding box center [505, 124] width 6 height 6
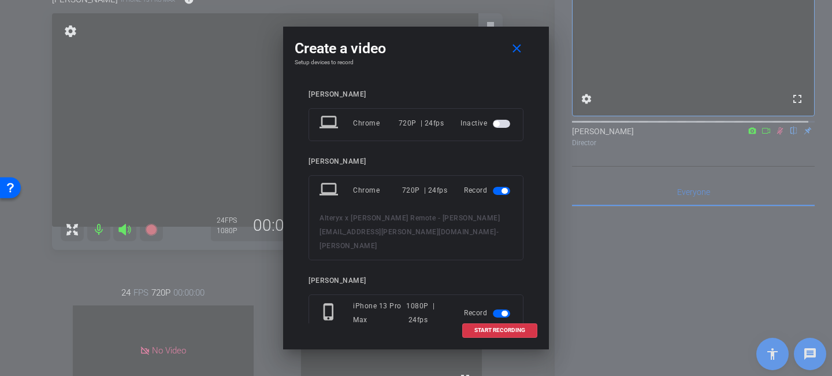
click at [493, 192] on span "button" at bounding box center [501, 191] width 17 height 8
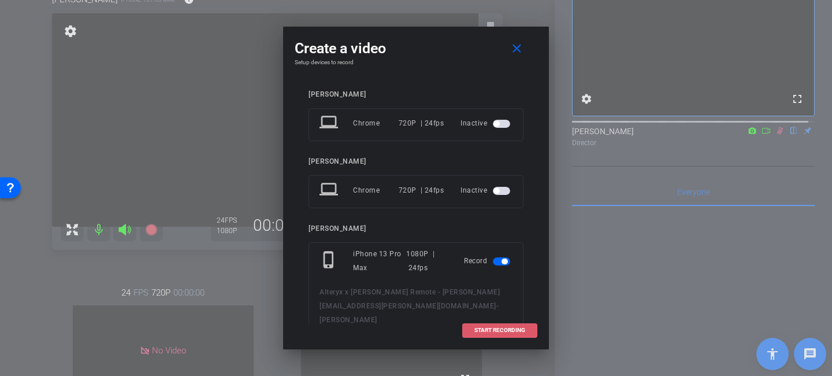
click at [491, 332] on span "START RECORDING" at bounding box center [500, 330] width 51 height 6
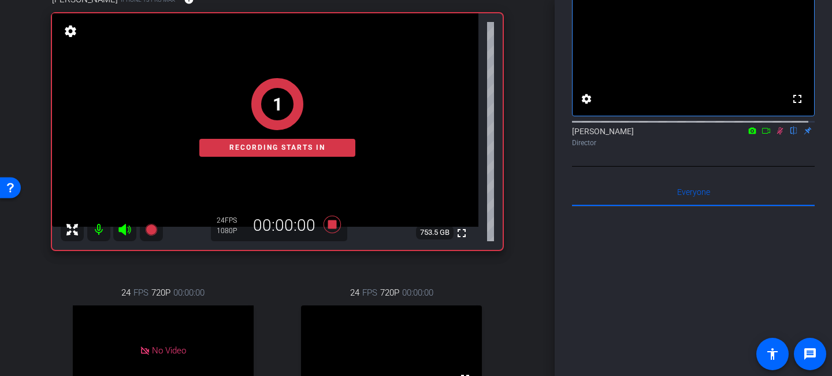
click at [776, 135] on icon at bounding box center [780, 131] width 9 height 8
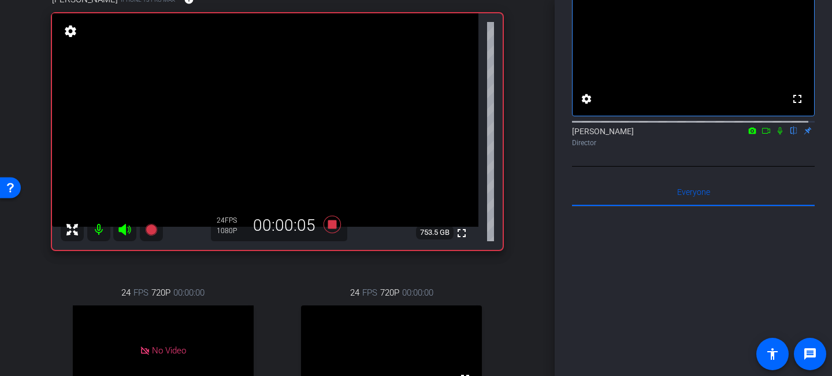
click at [776, 135] on icon at bounding box center [780, 131] width 9 height 8
click at [778, 135] on icon at bounding box center [780, 131] width 5 height 8
click at [778, 135] on icon at bounding box center [781, 131] width 6 height 8
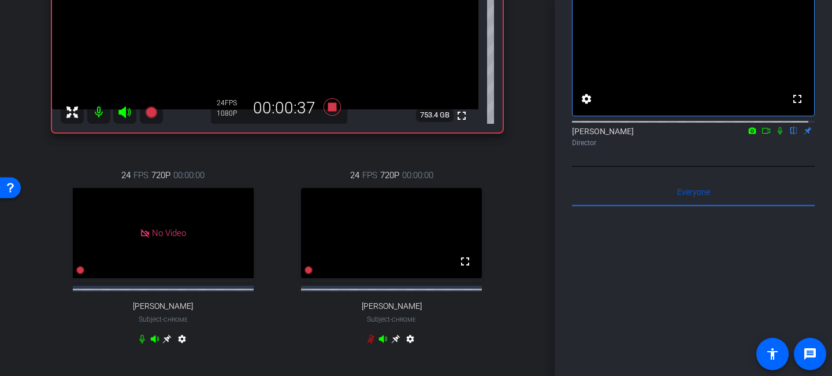
scroll to position [234, 0]
click at [330, 110] on icon at bounding box center [332, 106] width 17 height 17
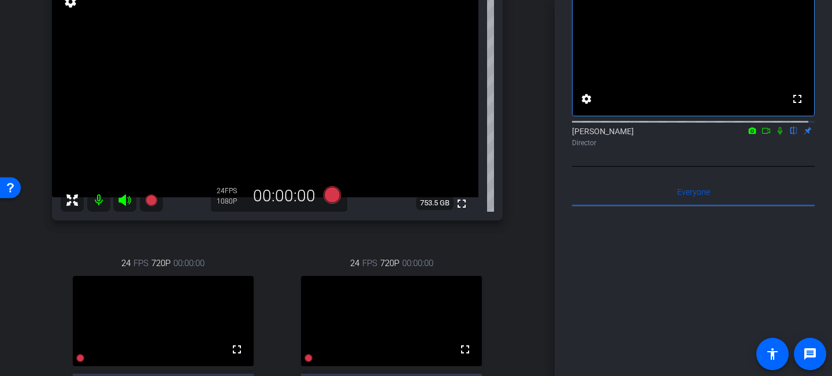
scroll to position [148, 0]
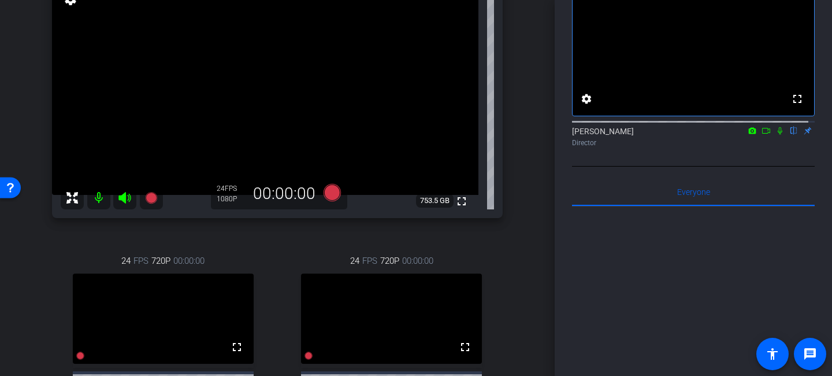
click at [778, 135] on icon at bounding box center [780, 131] width 9 height 8
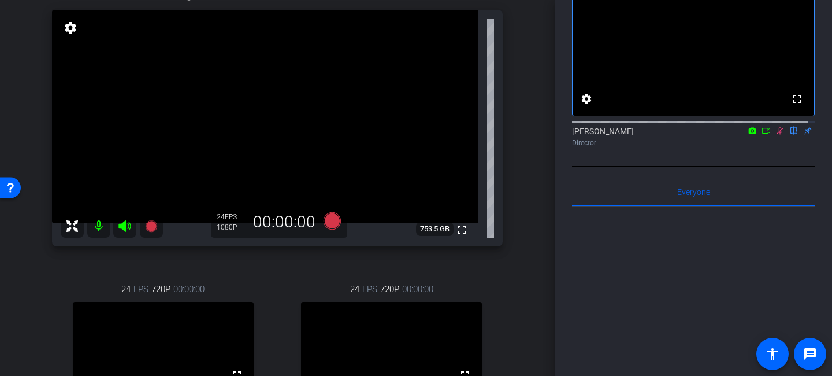
scroll to position [116, 0]
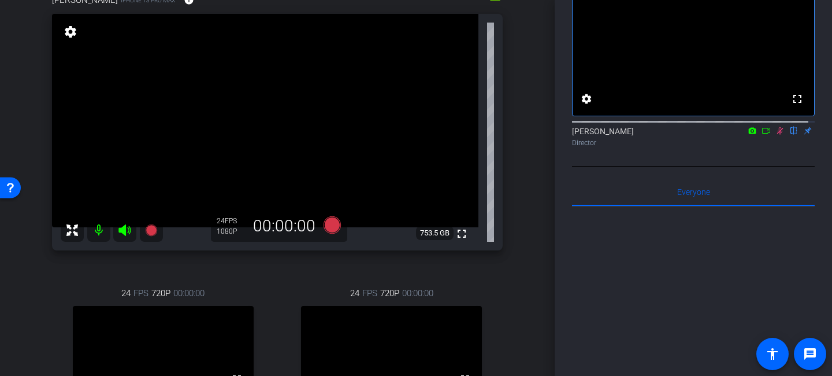
click at [778, 135] on icon at bounding box center [781, 131] width 6 height 8
click at [776, 135] on icon at bounding box center [780, 131] width 9 height 8
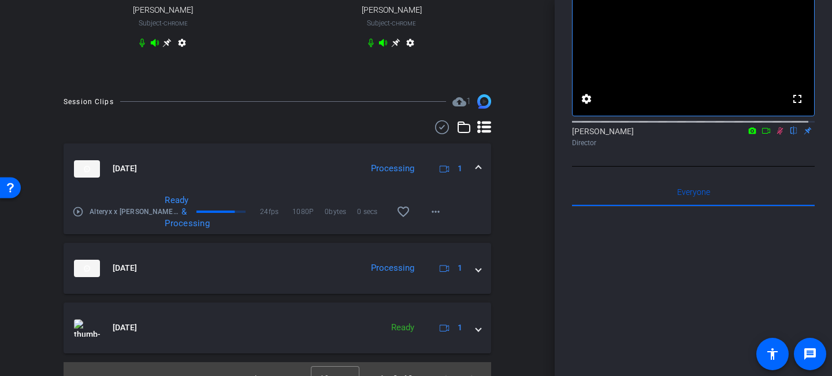
scroll to position [532, 0]
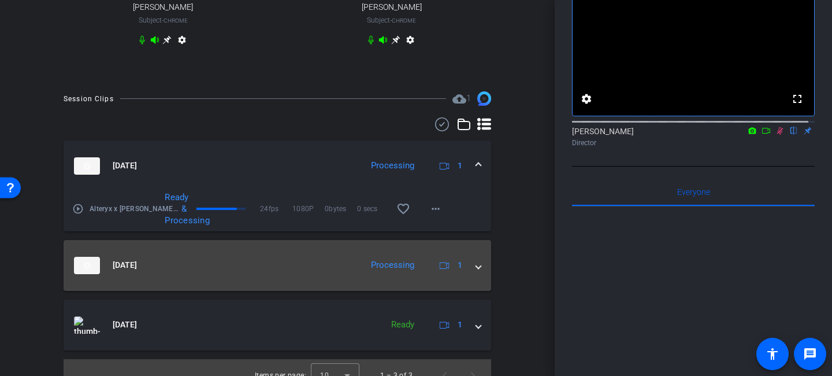
click at [476, 271] on span at bounding box center [478, 265] width 5 height 12
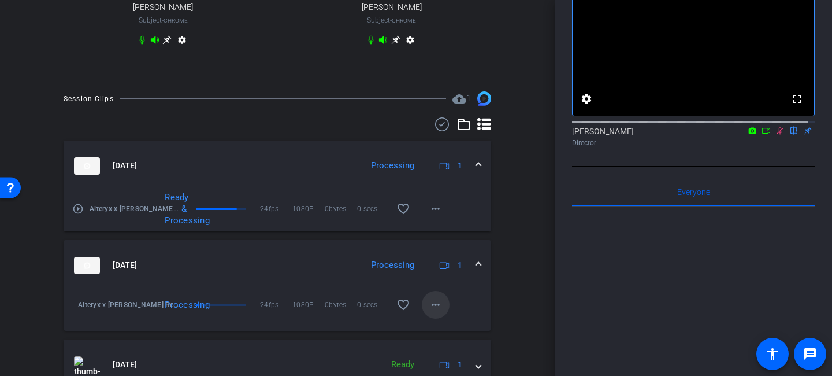
click at [430, 312] on mat-icon "more_horiz" at bounding box center [436, 305] width 14 height 14
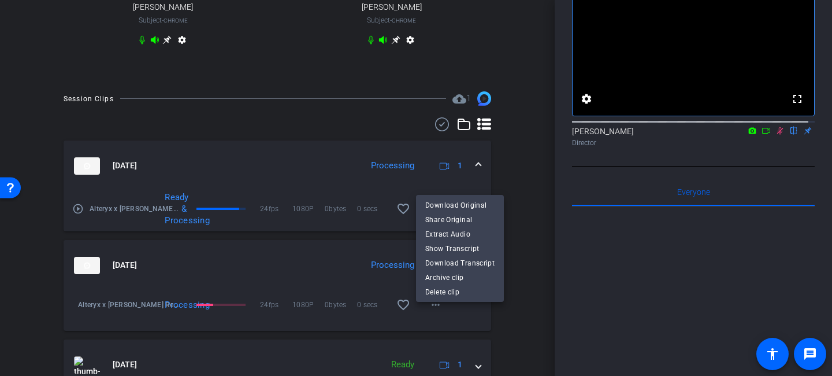
click at [510, 219] on div at bounding box center [416, 188] width 832 height 376
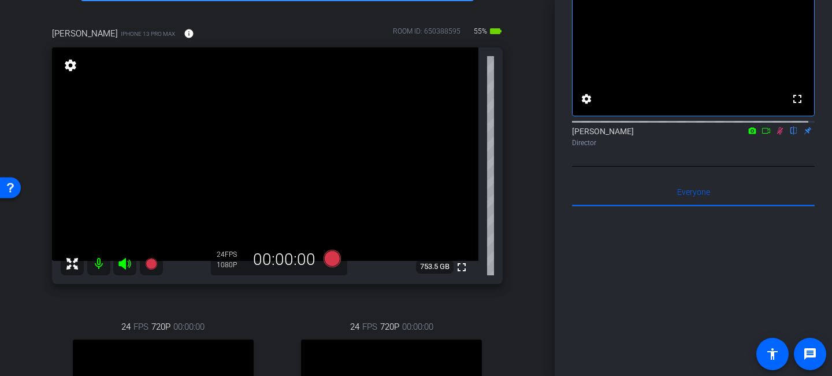
scroll to position [82, 0]
click at [778, 135] on icon at bounding box center [781, 131] width 6 height 8
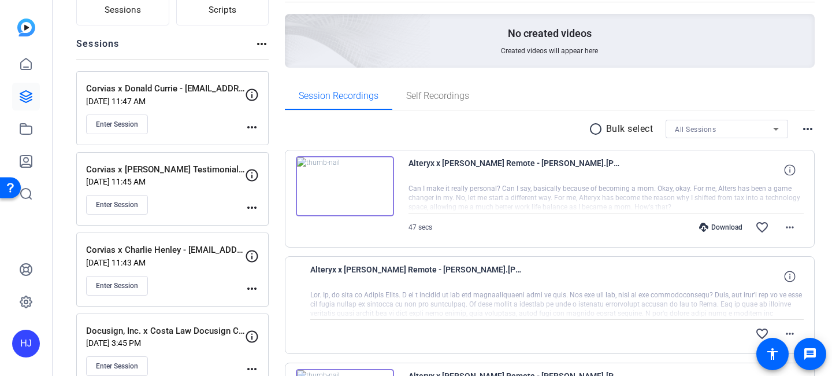
scroll to position [173, 0]
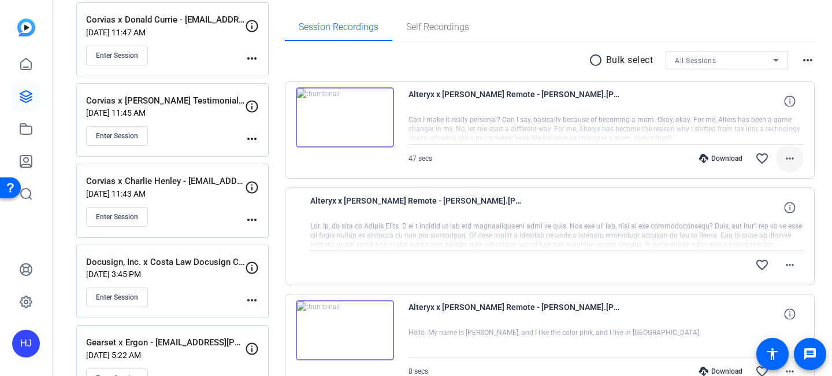
click at [783, 158] on mat-icon "more_horiz" at bounding box center [790, 158] width 14 height 14
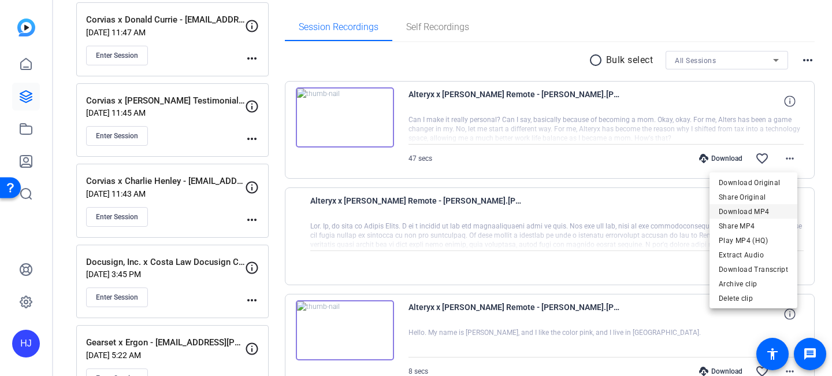
click at [751, 212] on span "Download MP4" at bounding box center [753, 212] width 69 height 14
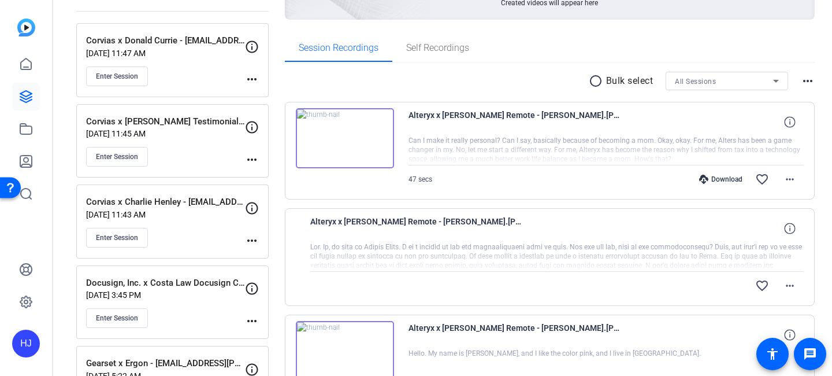
scroll to position [209, 0]
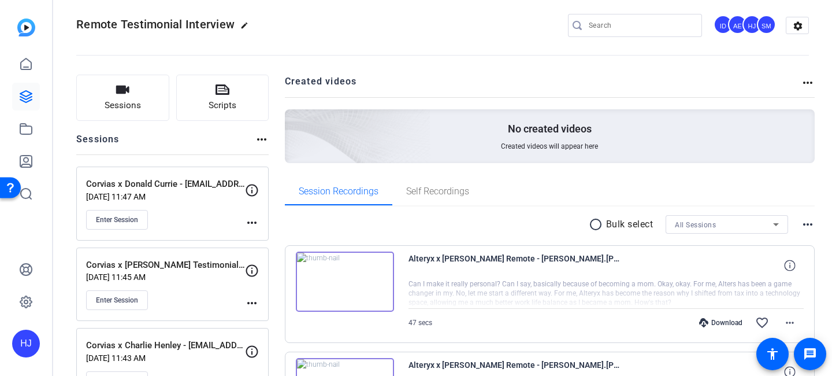
scroll to position [10, 0]
